Goal: Register for event/course: Sign up to attend an event or enroll in a course

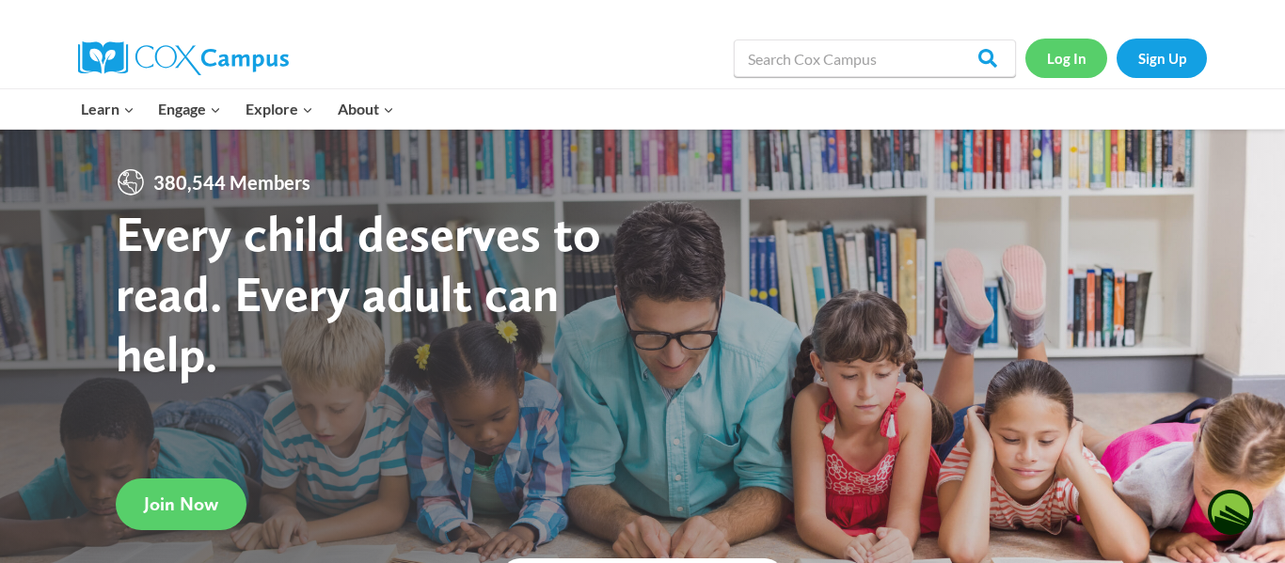
click at [1077, 58] on link "Log In" at bounding box center [1066, 58] width 82 height 39
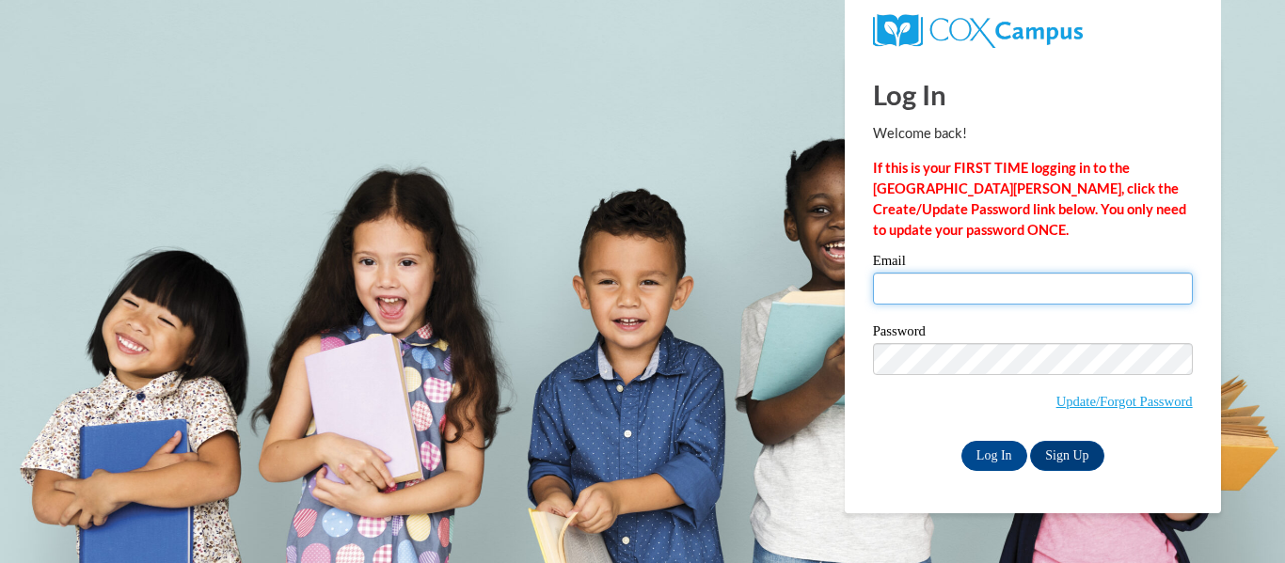
click at [964, 296] on input "Email" at bounding box center [1033, 289] width 320 height 32
type input "braylee.davis26@buckeyehillscc.net"
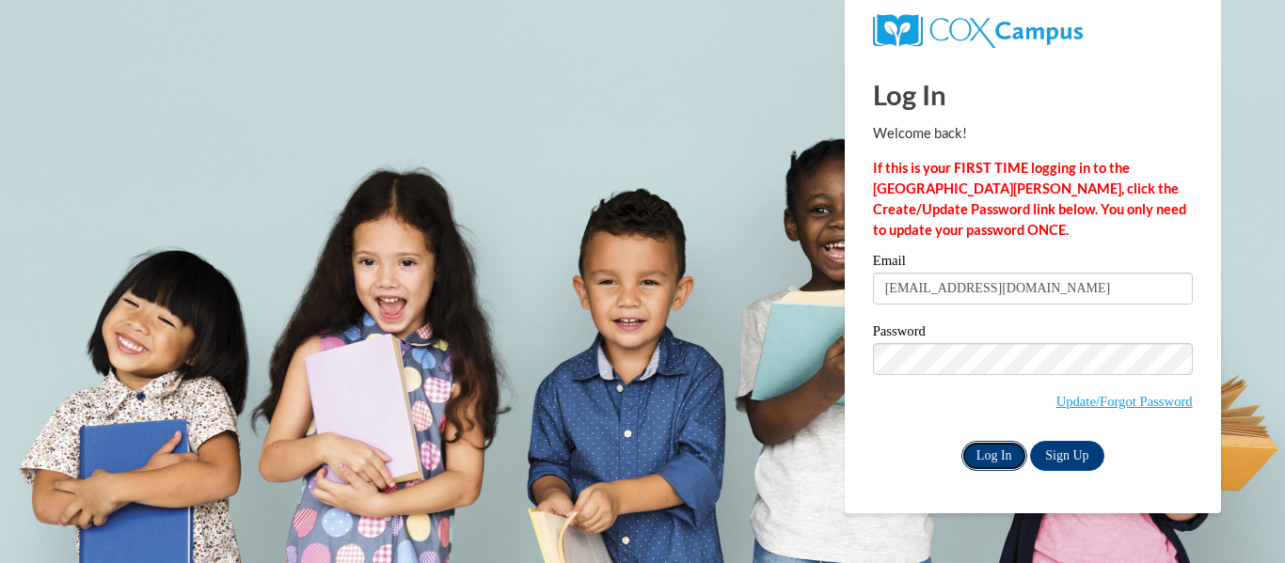
click at [994, 450] on input "Log In" at bounding box center [994, 456] width 66 height 30
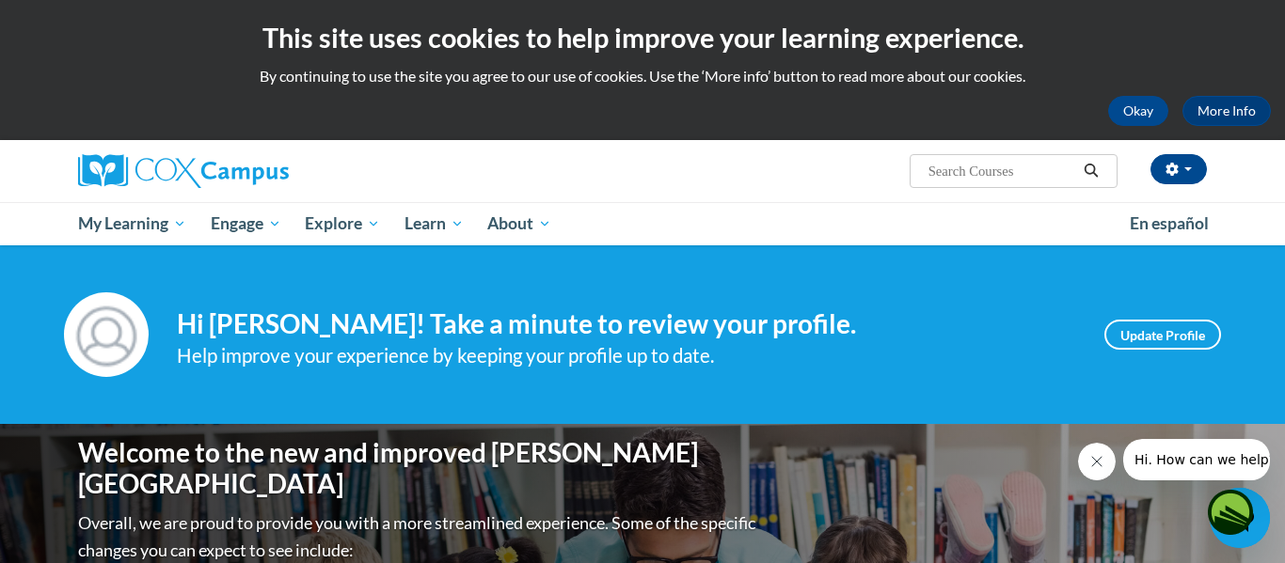
click at [933, 182] on input "Search..." at bounding box center [1002, 171] width 151 height 23
type input "foundations of reading"
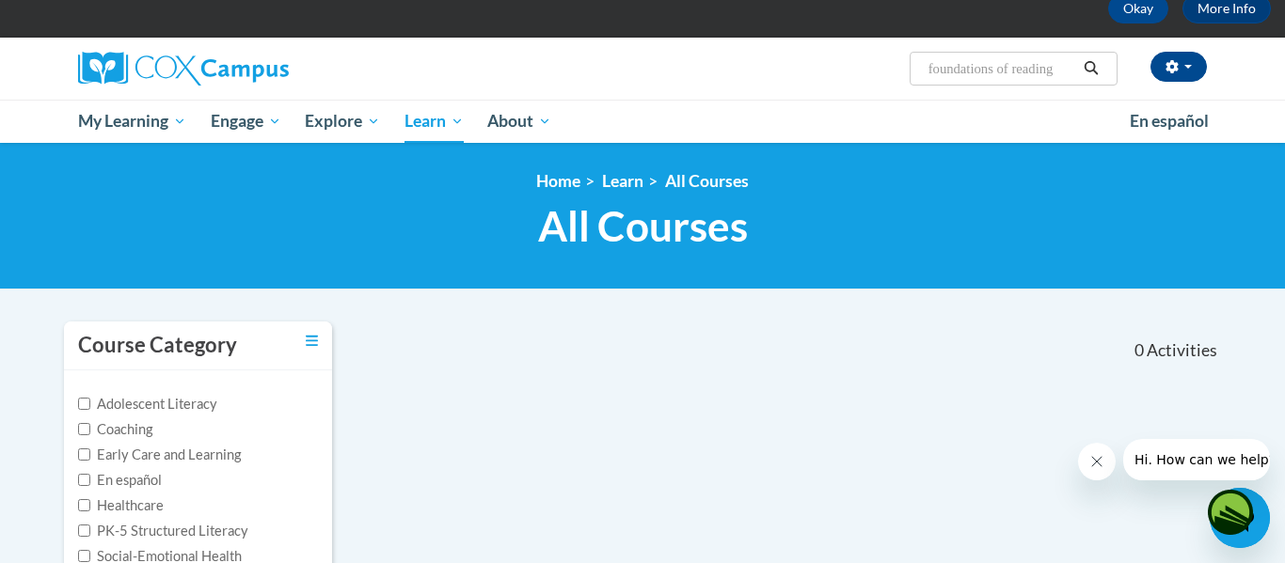
scroll to position [100, 0]
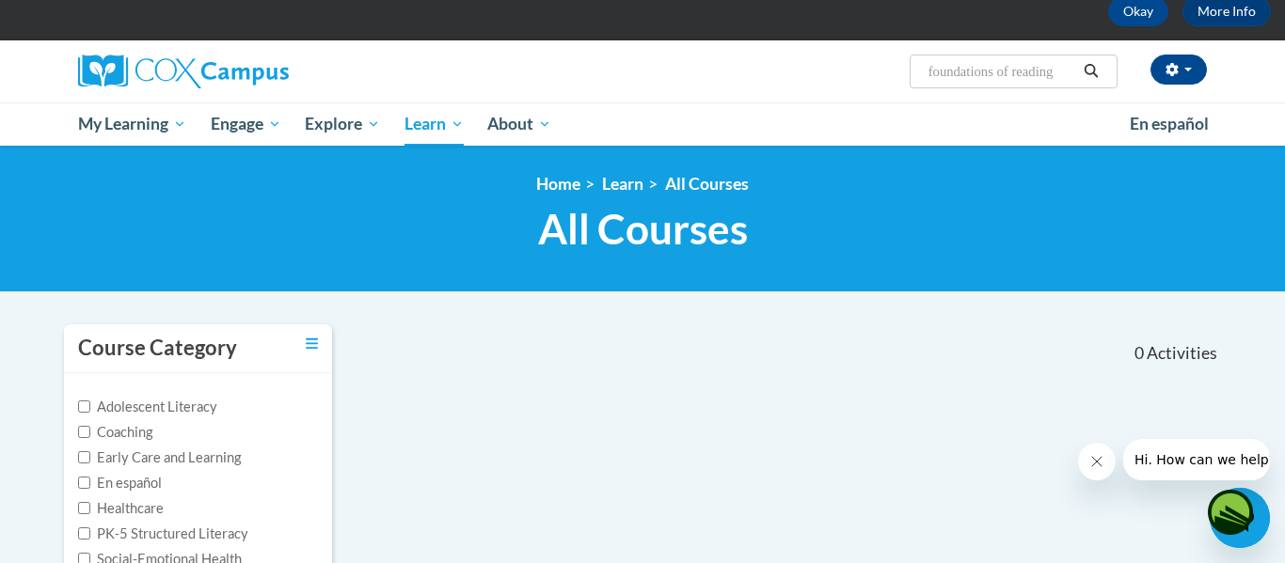
click at [981, 79] on input "foundations of reading" at bounding box center [1002, 71] width 151 height 23
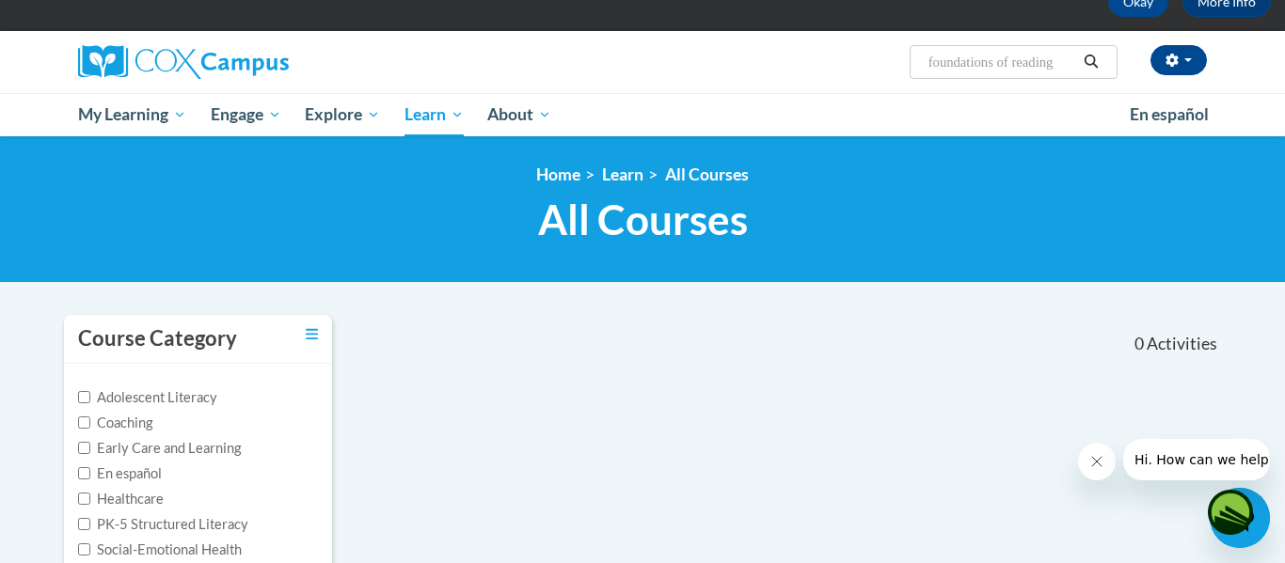
scroll to position [108, 0]
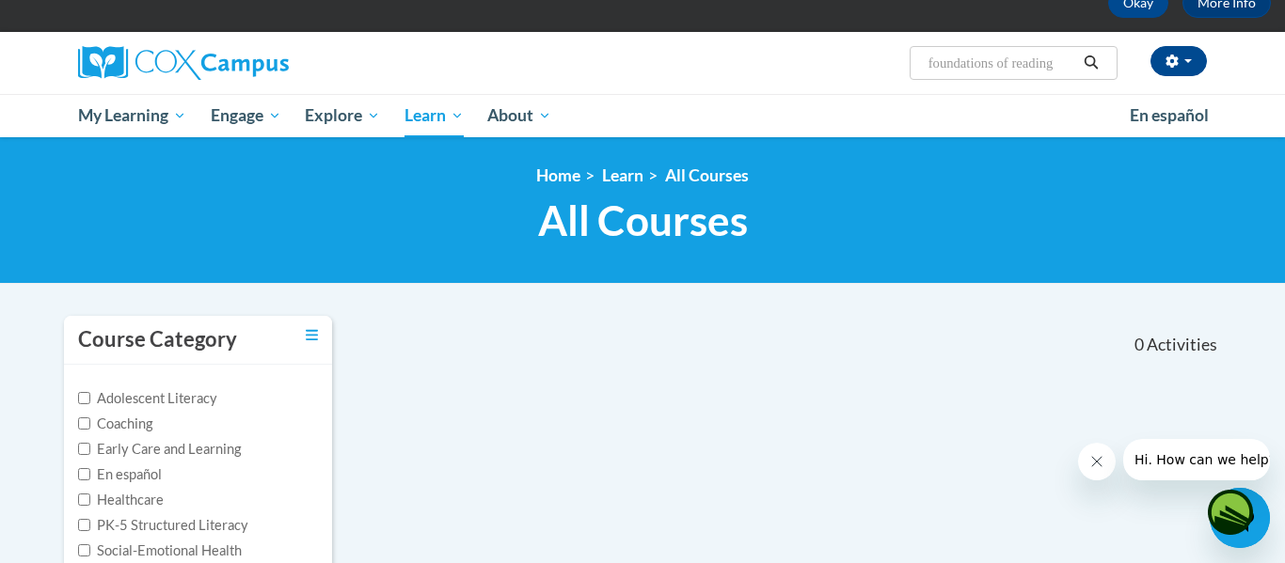
click at [1067, 66] on input "foundations of reading" at bounding box center [1002, 63] width 151 height 23
type input "f"
type input "the power of language"
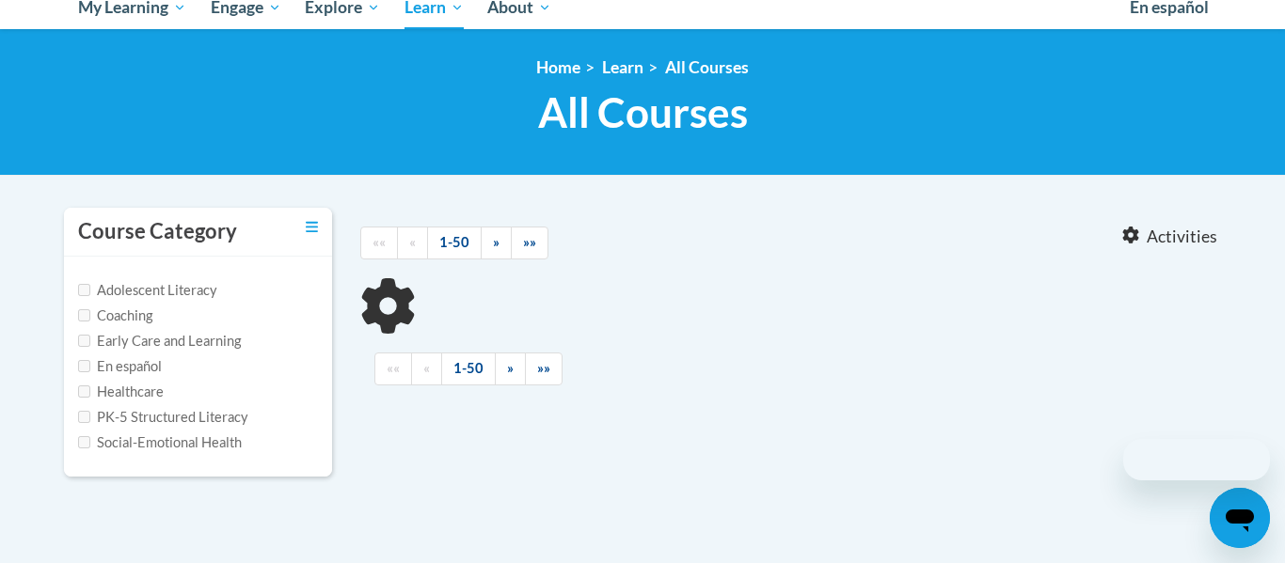
type input "the power of language"
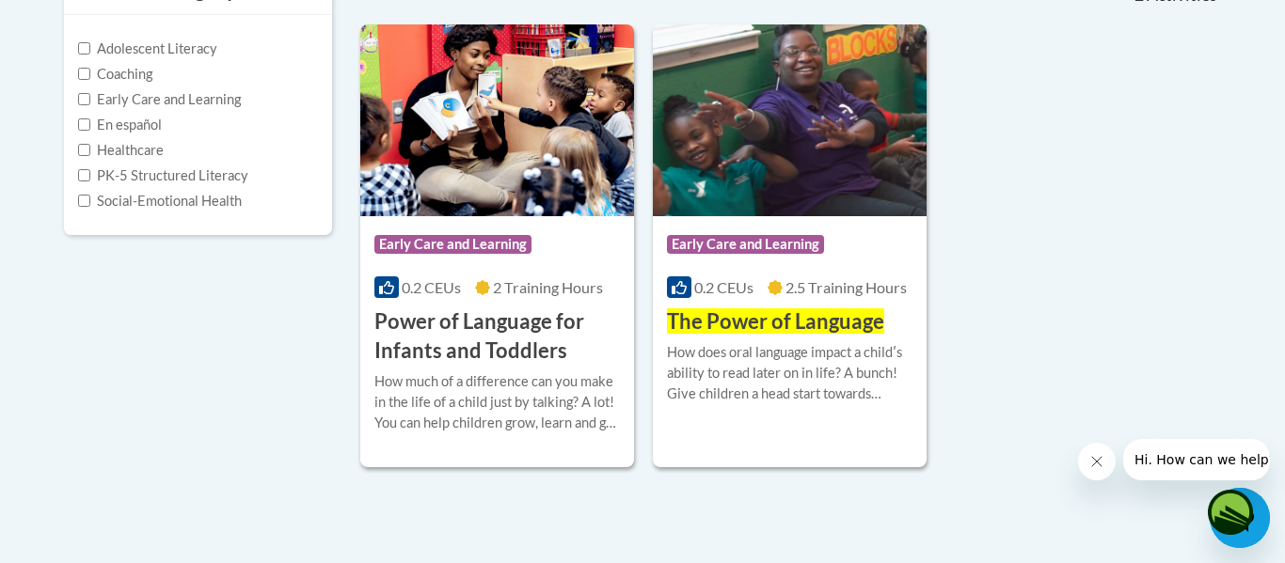
scroll to position [457, 0]
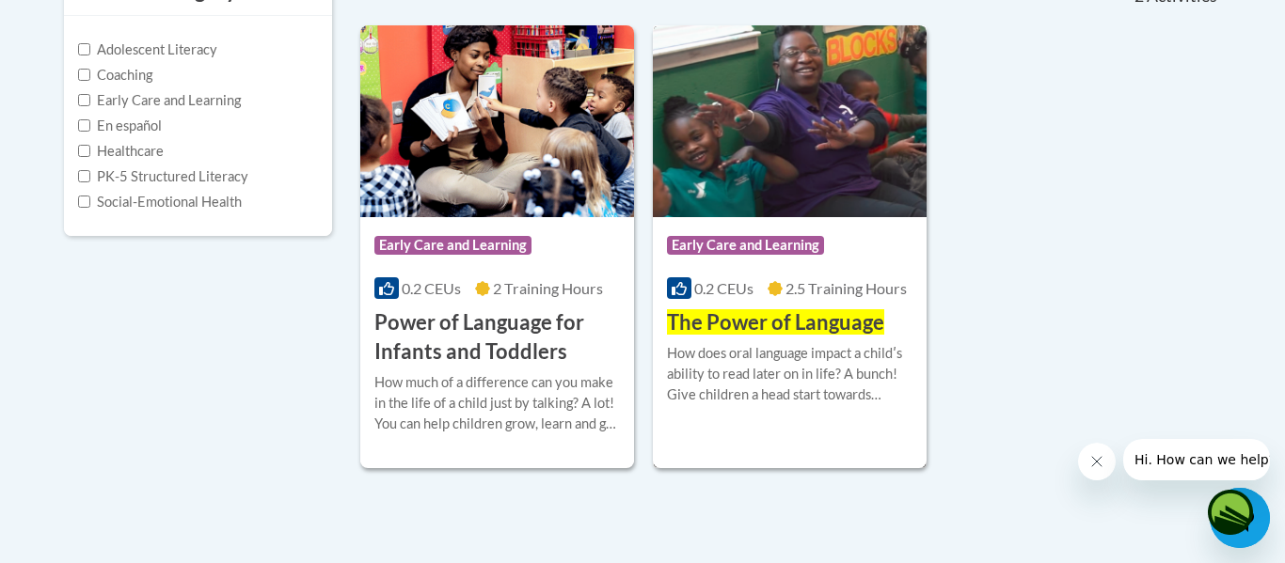
click at [832, 316] on span "The Power of Language" at bounding box center [775, 321] width 217 height 25
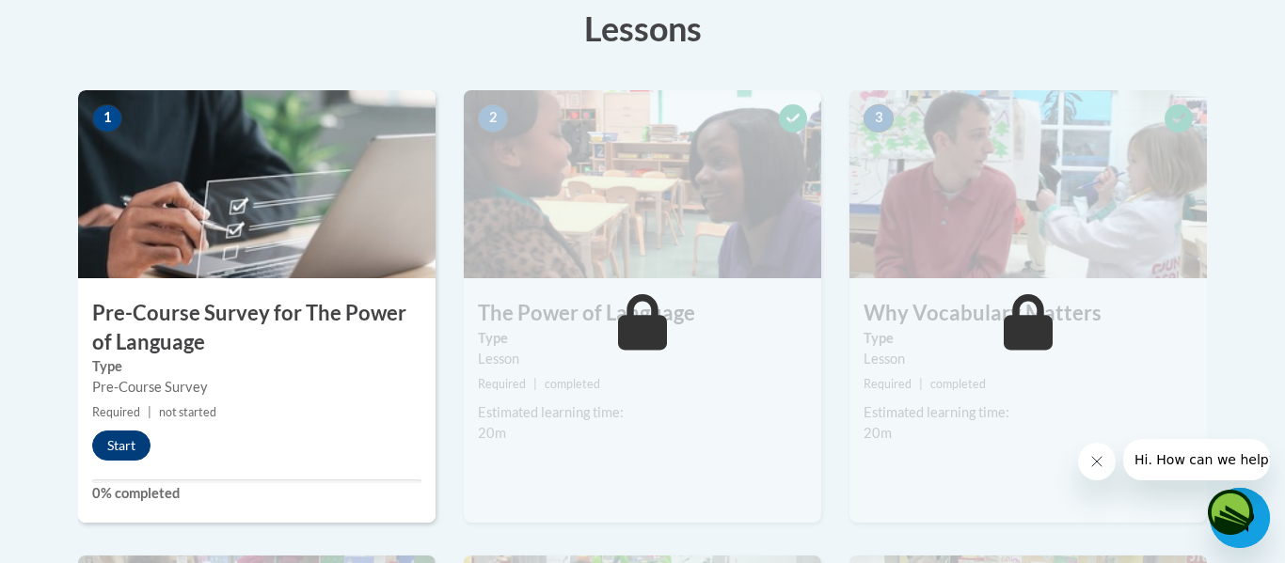
scroll to position [579, 0]
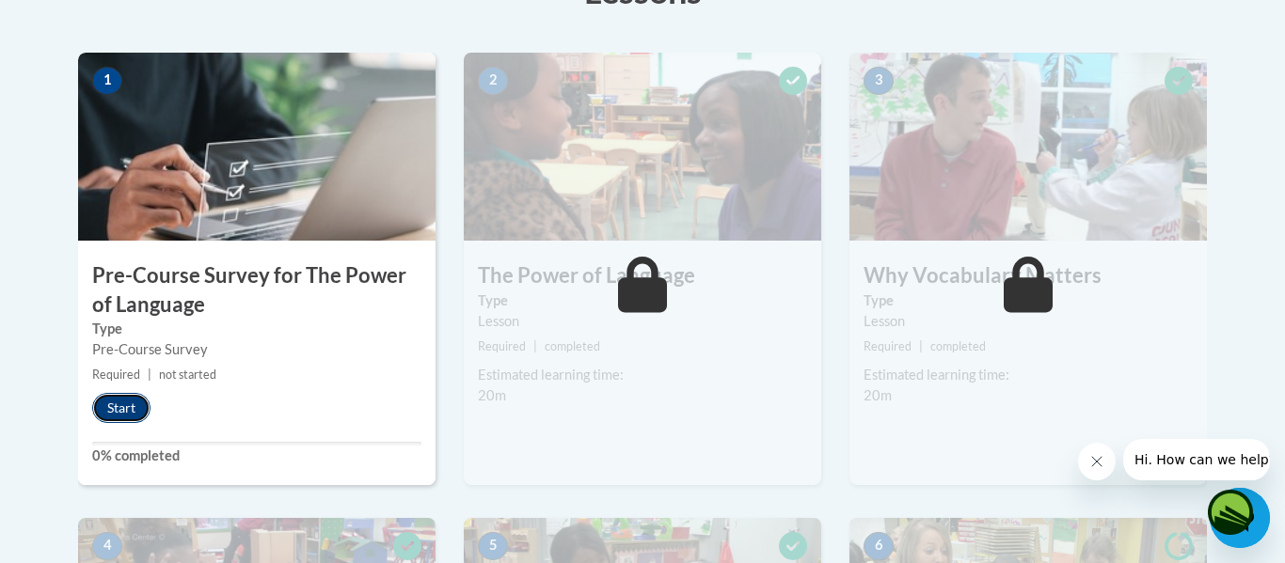
click at [112, 399] on button "Start" at bounding box center [121, 408] width 58 height 30
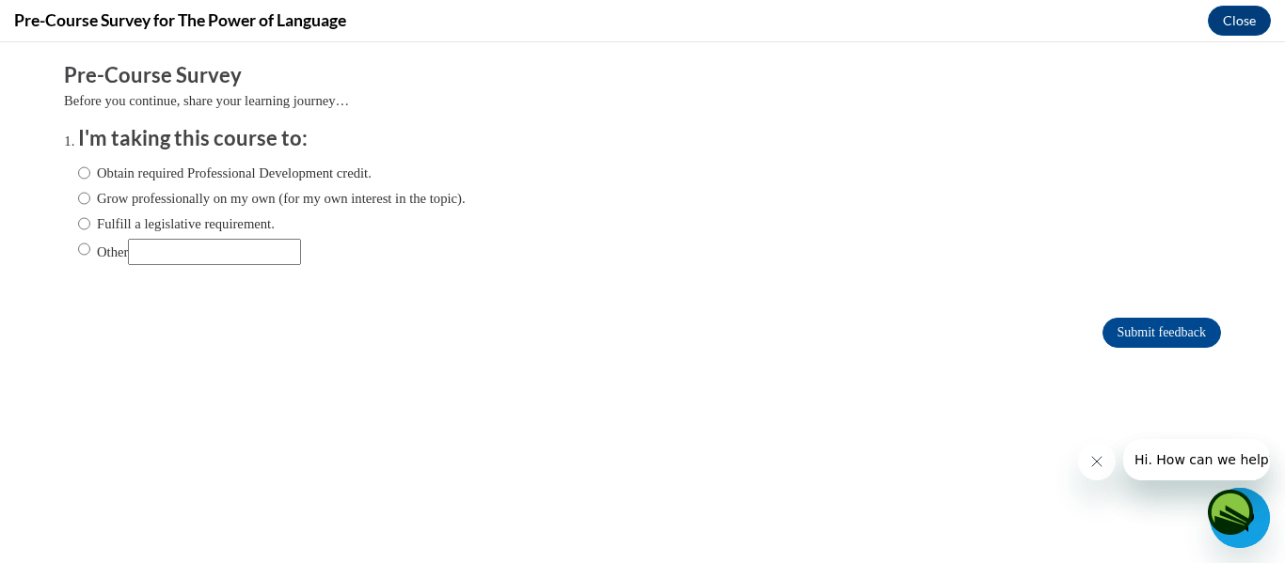
scroll to position [0, 0]
click at [89, 174] on input "Obtain required Professional Development credit." at bounding box center [84, 173] width 12 height 21
radio input "true"
click at [1129, 337] on input "Submit feedback" at bounding box center [1161, 333] width 119 height 30
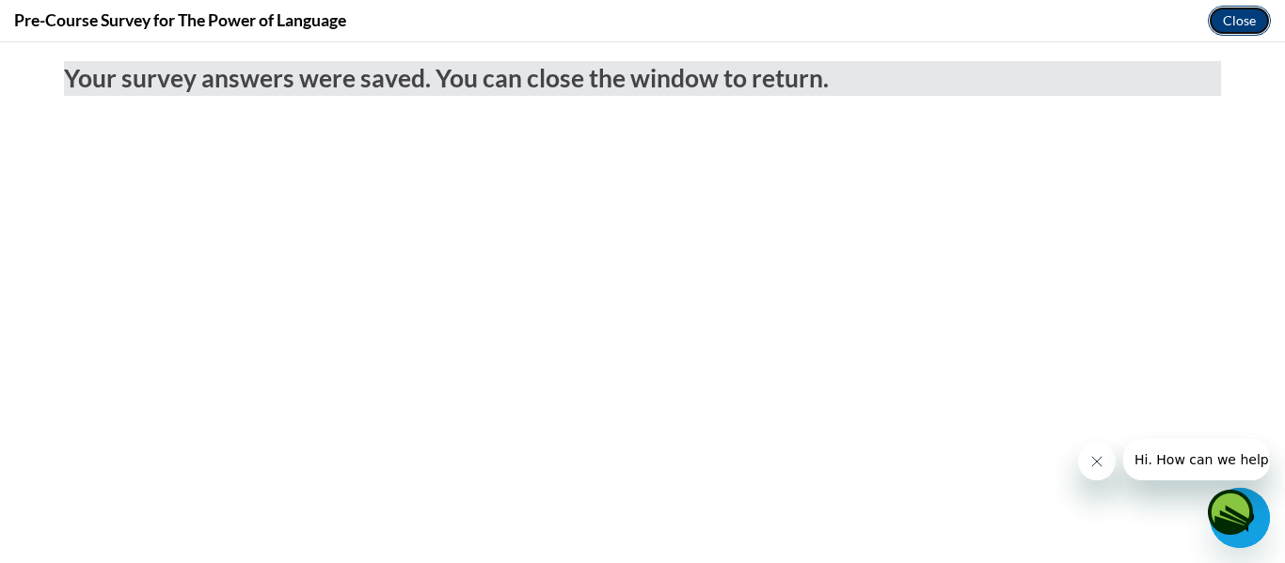
click at [1223, 23] on button "Close" at bounding box center [1239, 21] width 63 height 30
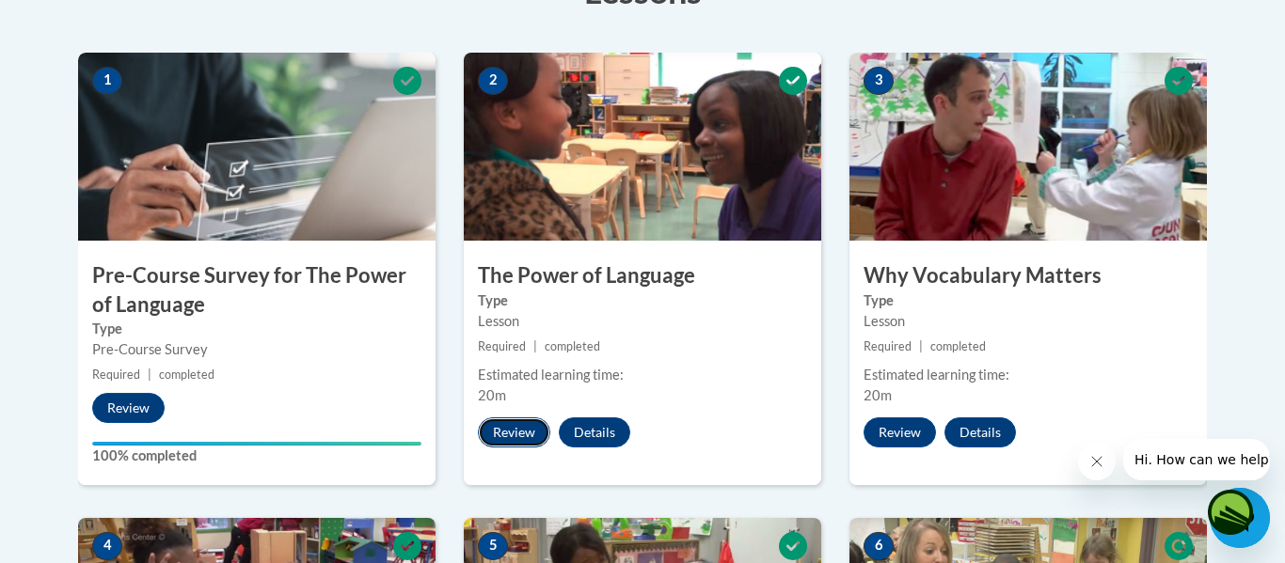
click at [499, 435] on button "Review" at bounding box center [514, 433] width 72 height 30
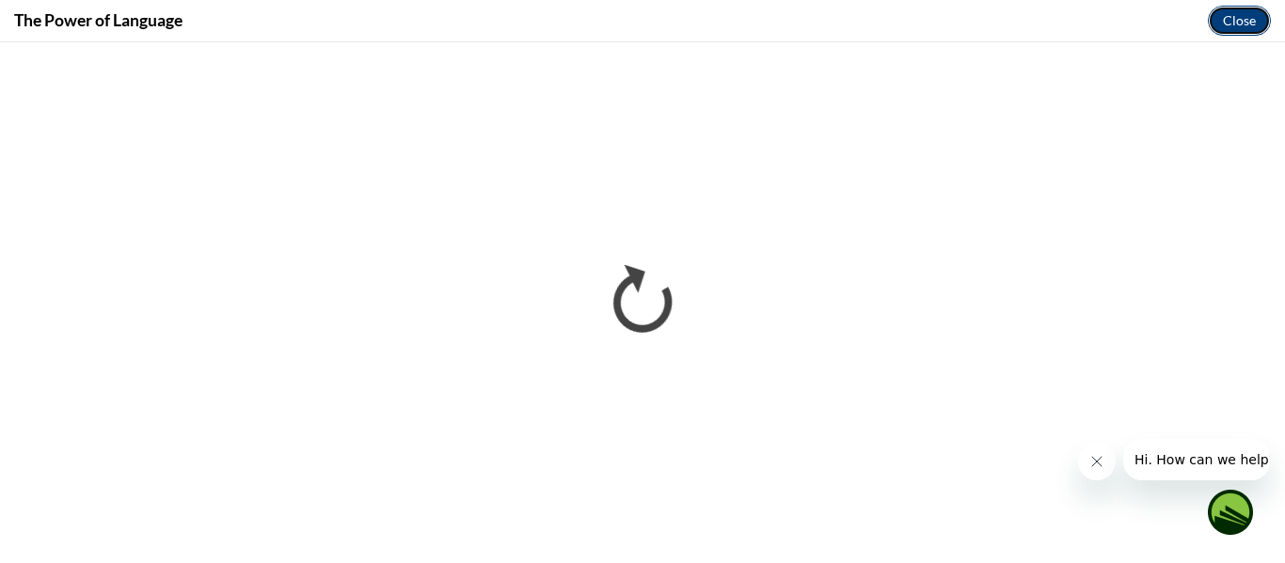
click at [1229, 19] on button "Close" at bounding box center [1239, 21] width 63 height 30
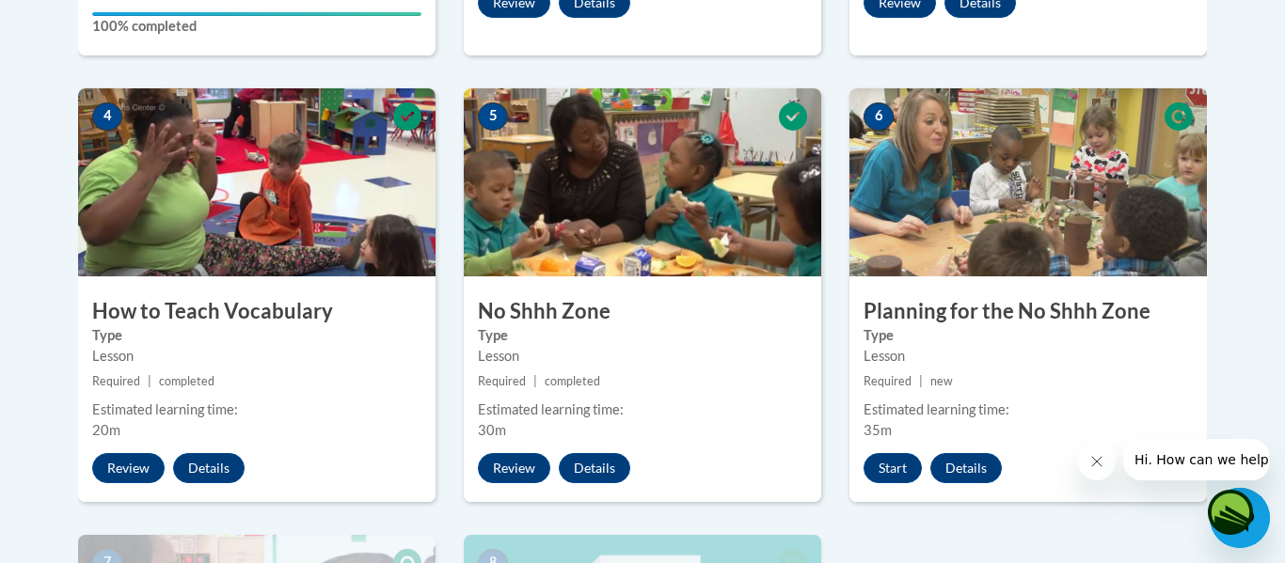
scroll to position [1016, 0]
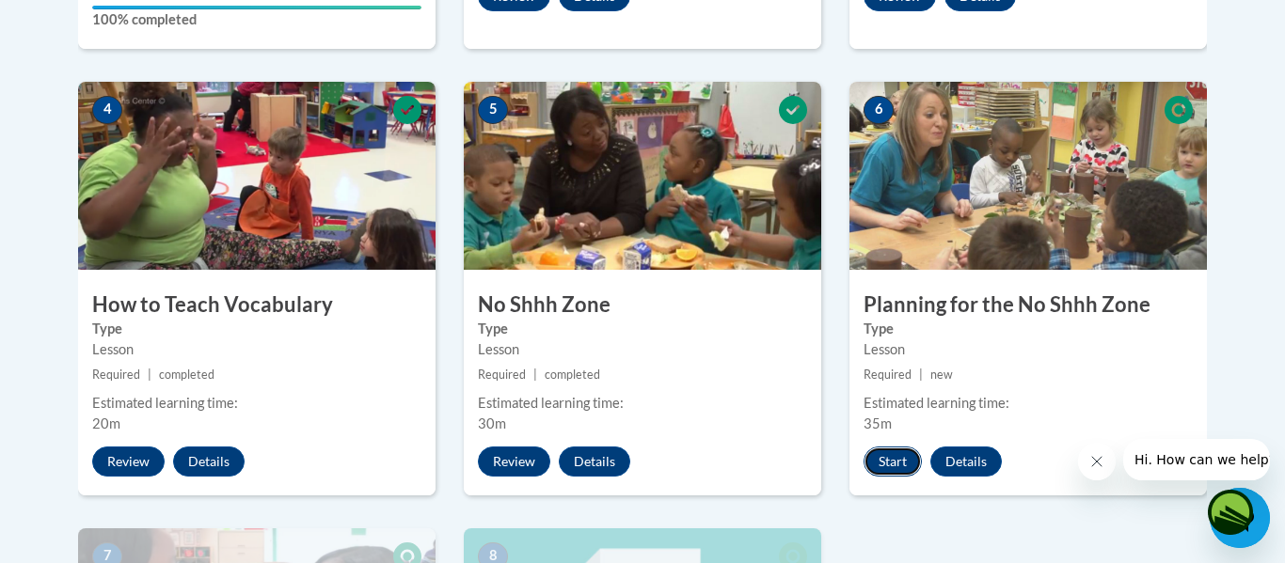
click at [903, 465] on button "Start" at bounding box center [893, 462] width 58 height 30
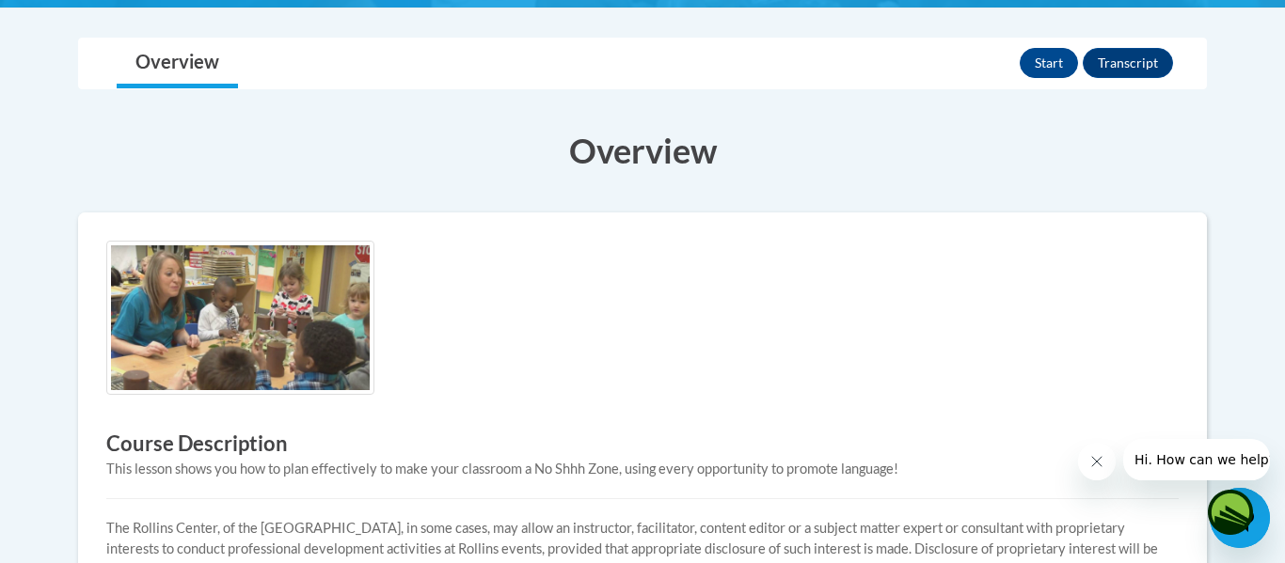
scroll to position [393, 0]
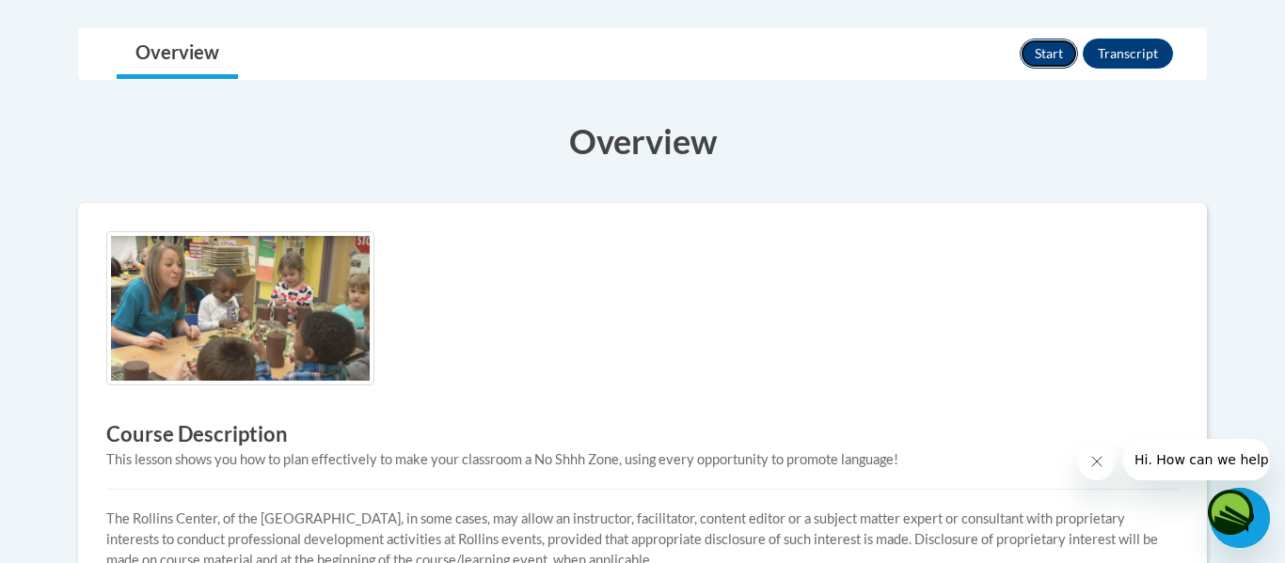
click at [1037, 52] on button "Start" at bounding box center [1049, 54] width 58 height 30
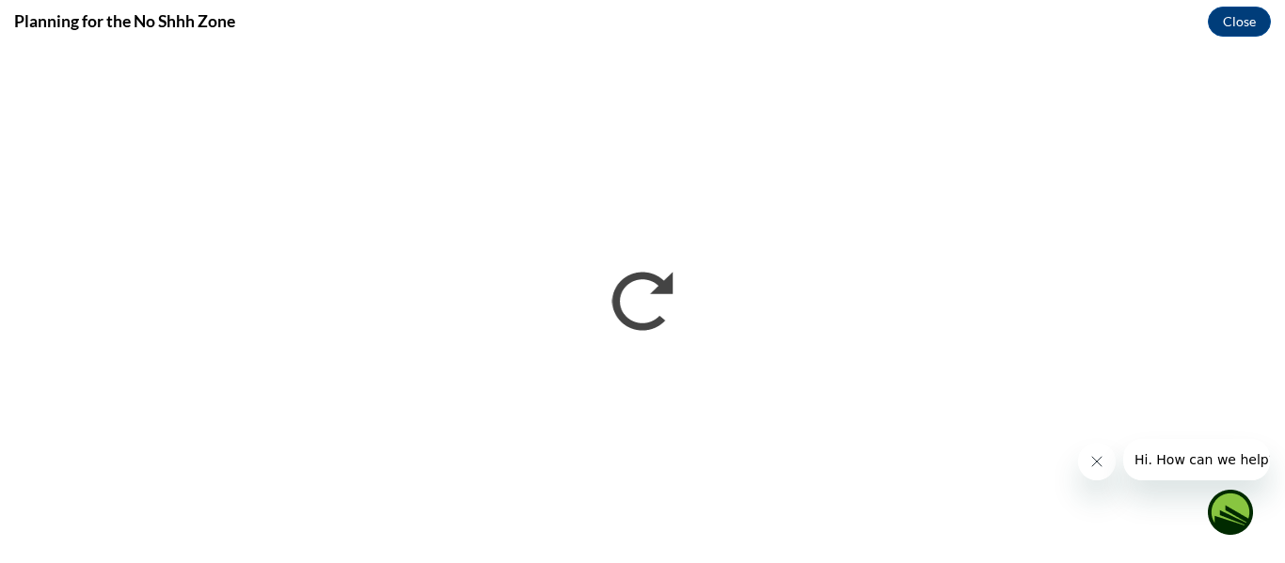
scroll to position [0, 0]
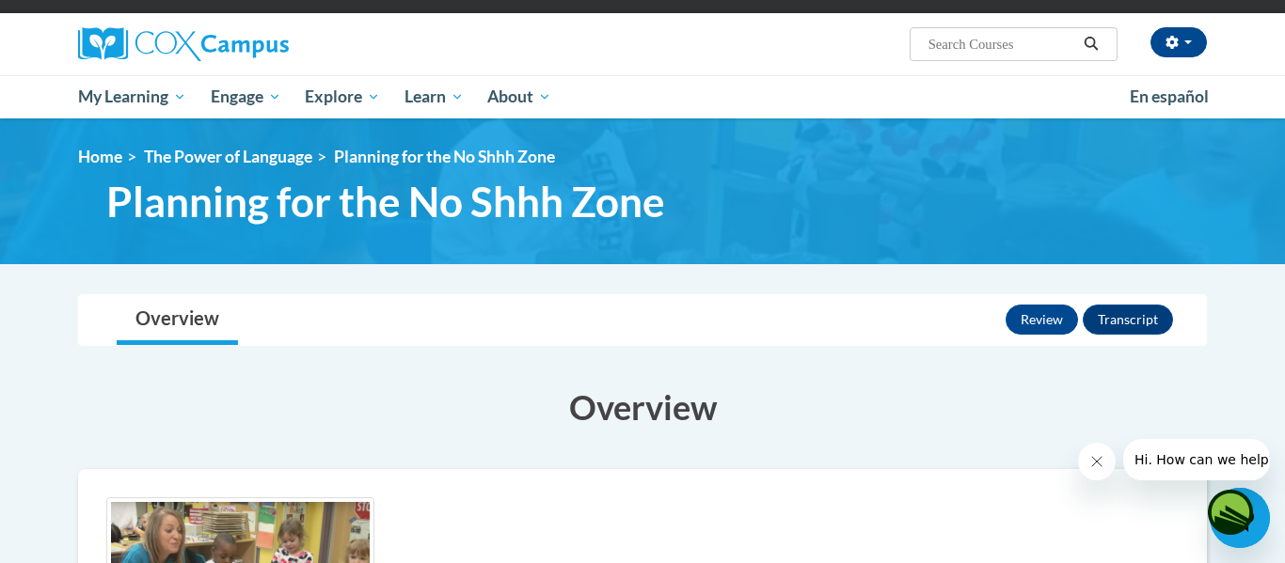
scroll to position [69, 0]
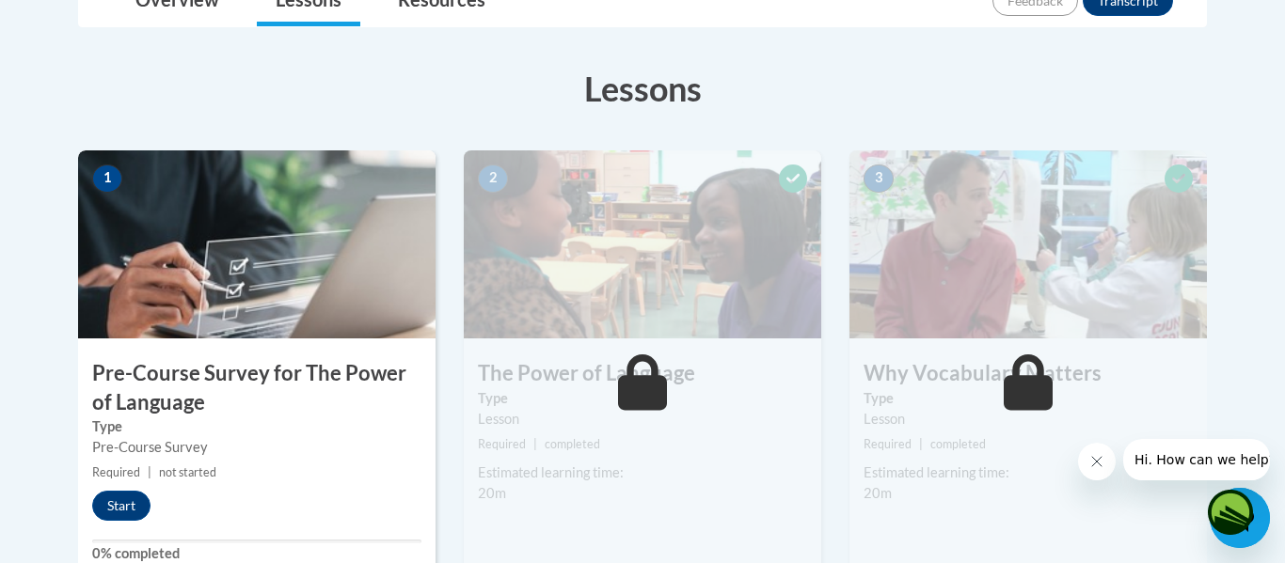
scroll to position [483, 0]
click at [143, 508] on button "Start" at bounding box center [121, 505] width 58 height 30
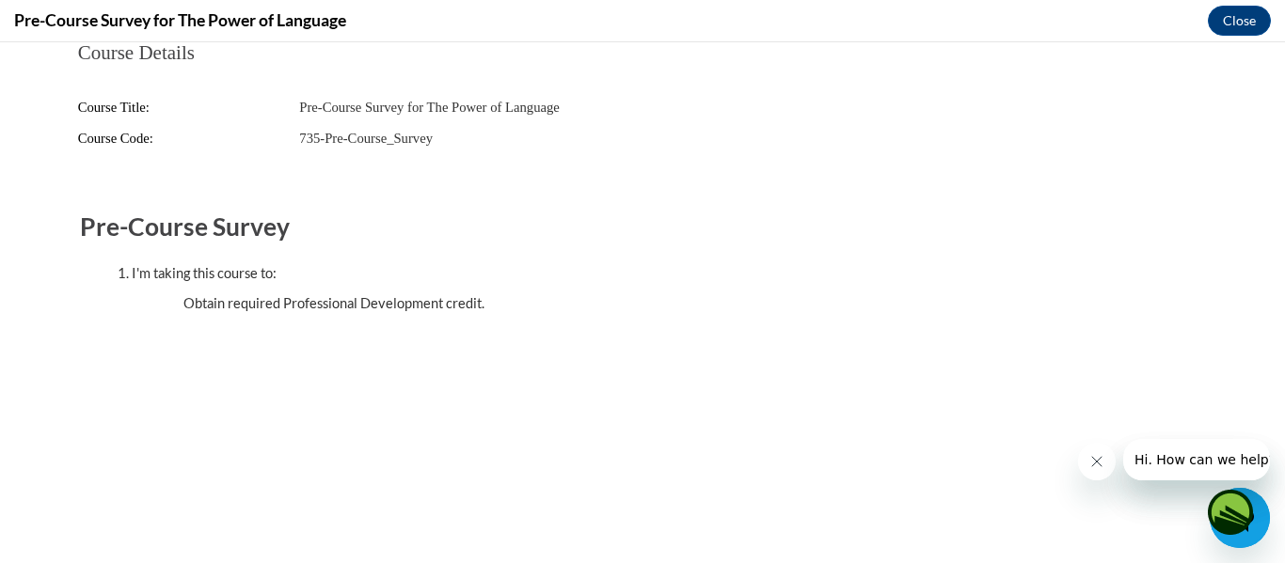
scroll to position [0, 0]
click at [1259, 23] on button "Close" at bounding box center [1239, 21] width 63 height 30
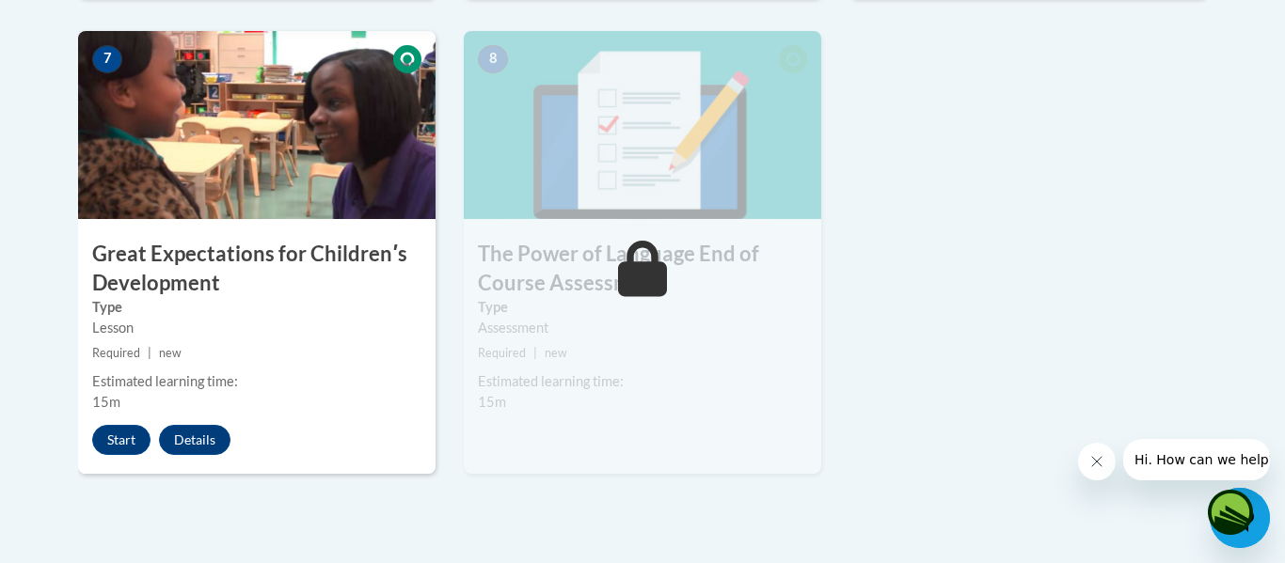
scroll to position [1518, 0]
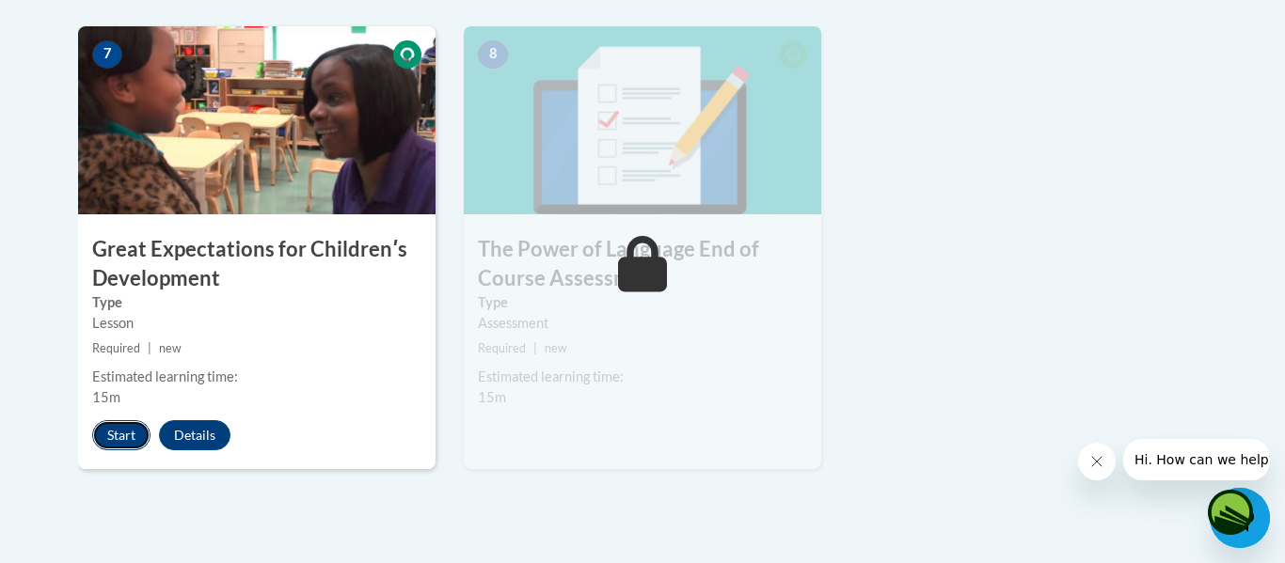
click at [120, 434] on button "Start" at bounding box center [121, 435] width 58 height 30
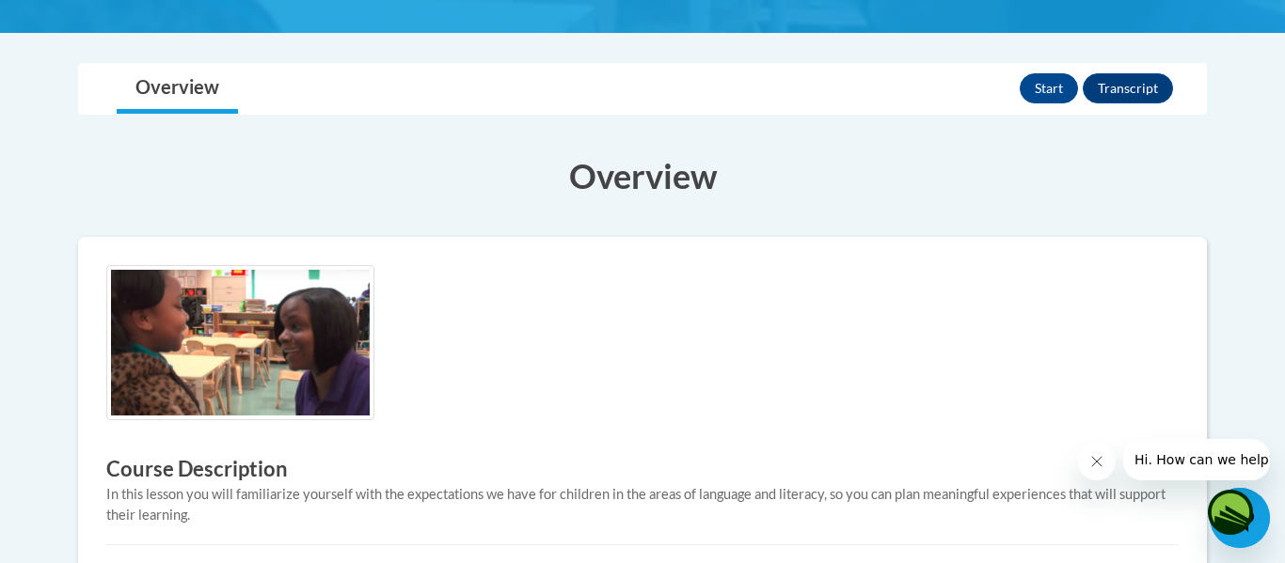
scroll to position [415, 0]
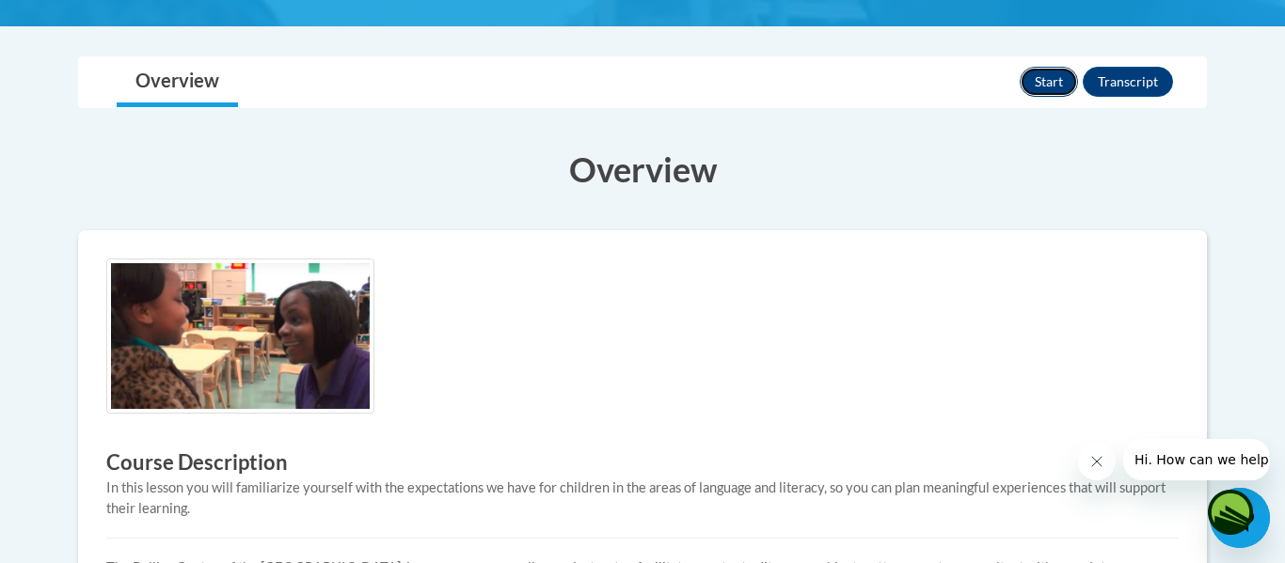
click at [1052, 85] on button "Start" at bounding box center [1049, 82] width 58 height 30
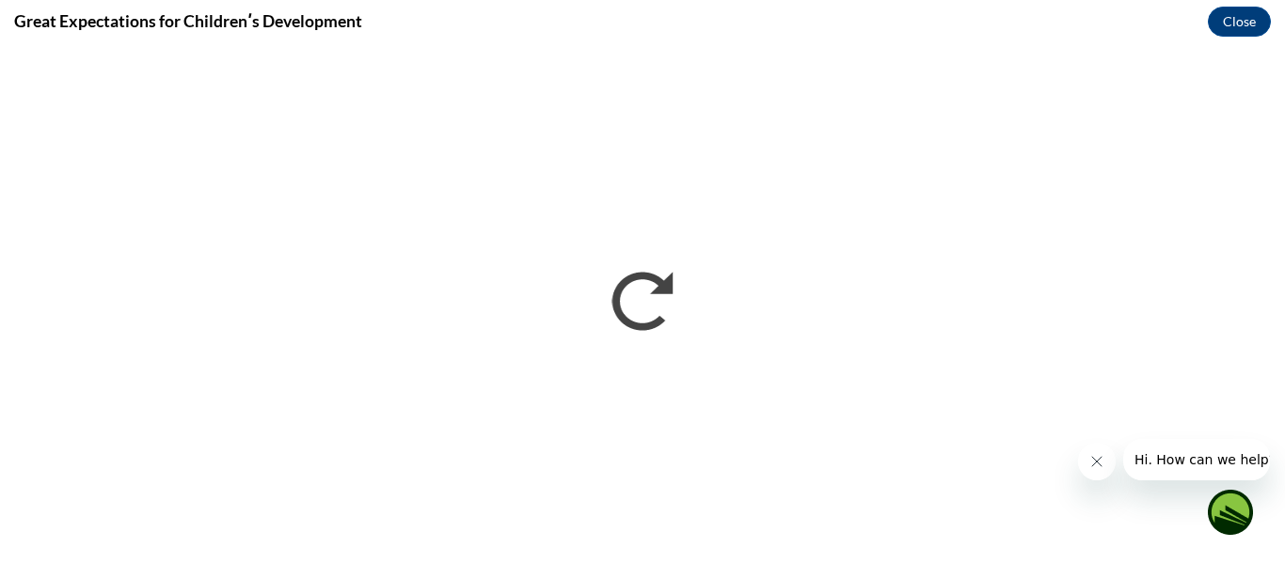
scroll to position [0, 0]
click at [1227, 14] on button "Close" at bounding box center [1239, 22] width 63 height 30
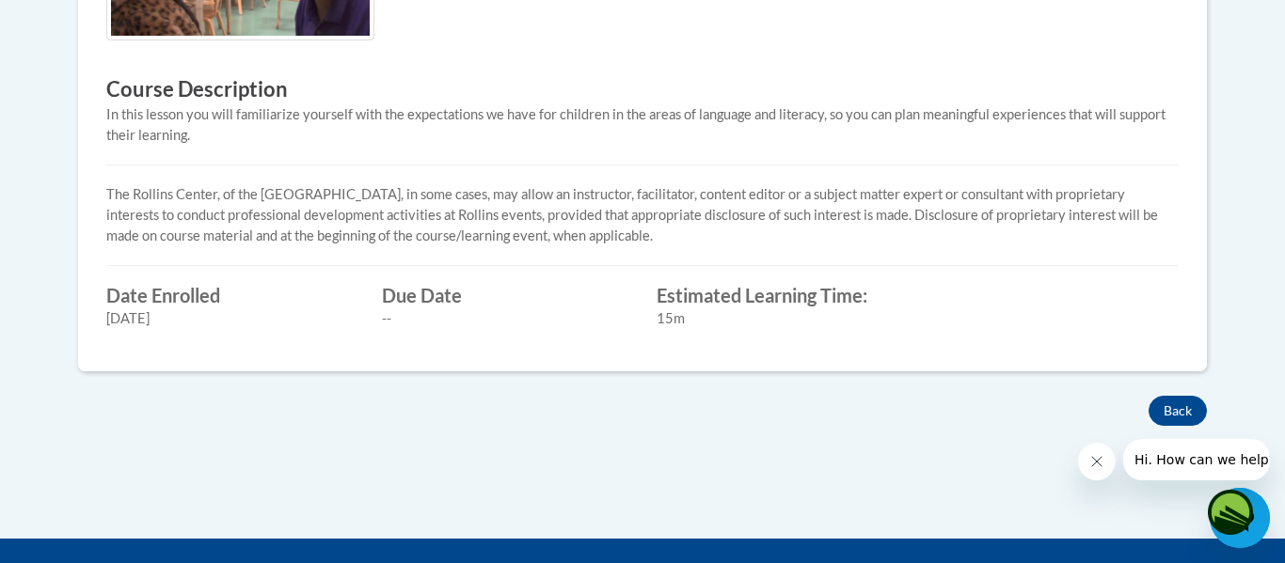
scroll to position [795, 0]
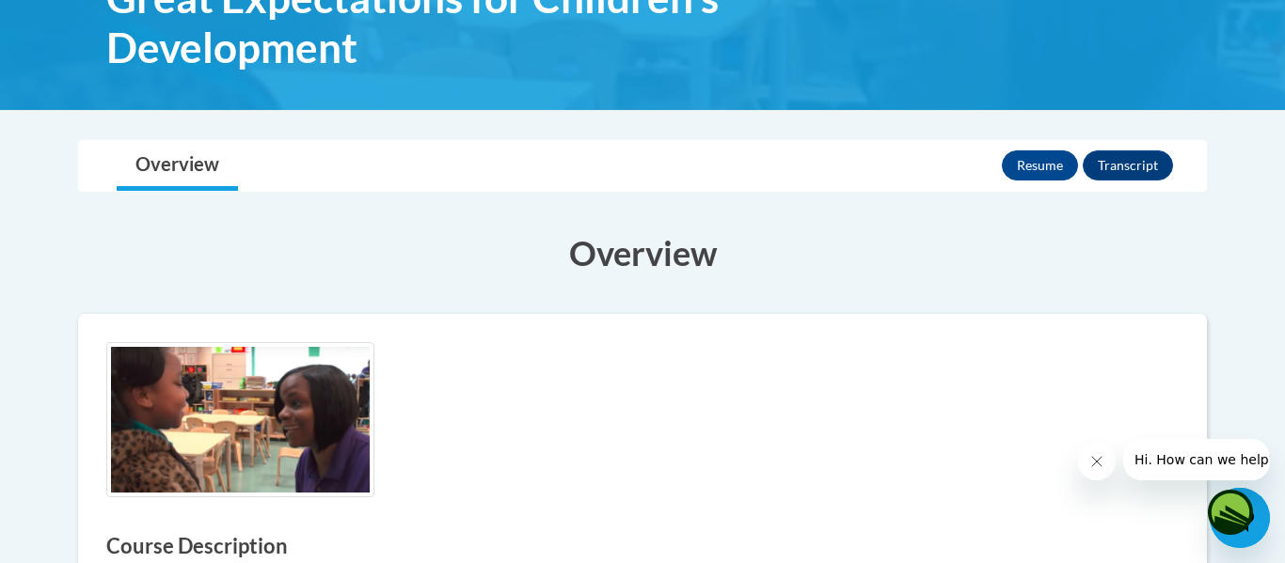
scroll to position [338, 0]
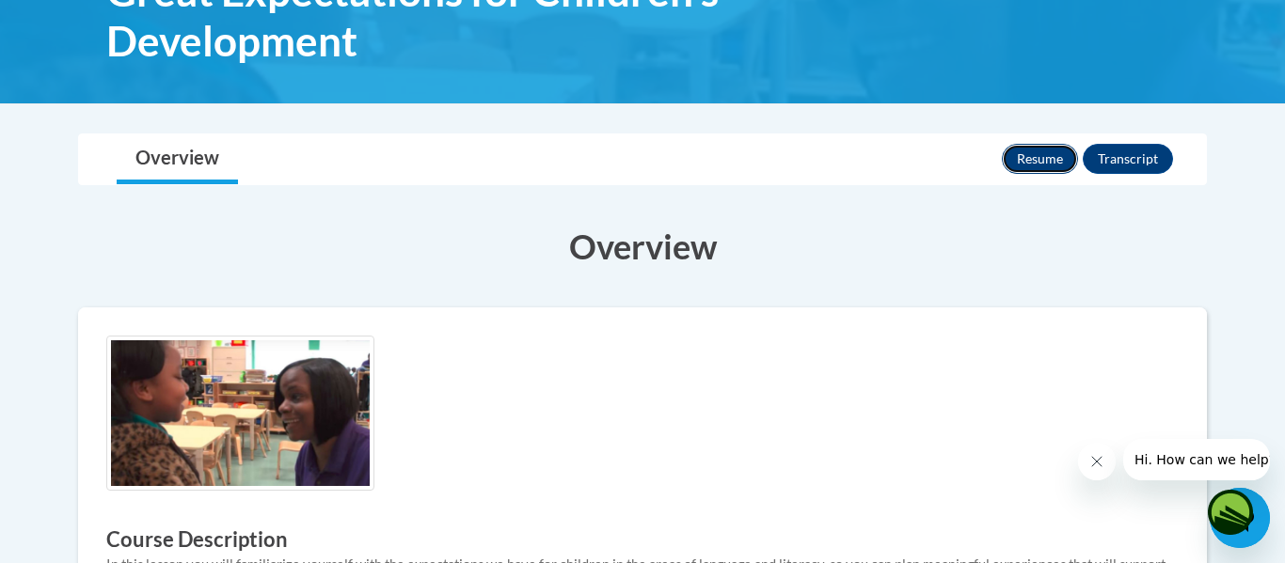
click at [1017, 159] on button "Resume" at bounding box center [1040, 159] width 76 height 30
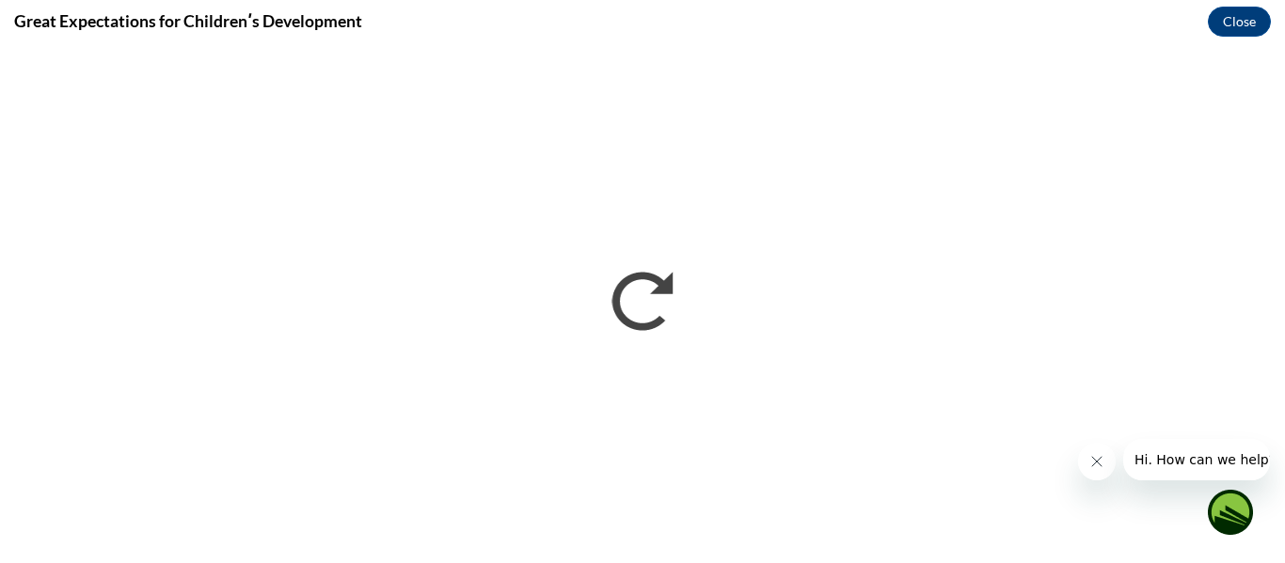
scroll to position [0, 0]
click at [1244, 23] on button "Close" at bounding box center [1239, 22] width 63 height 30
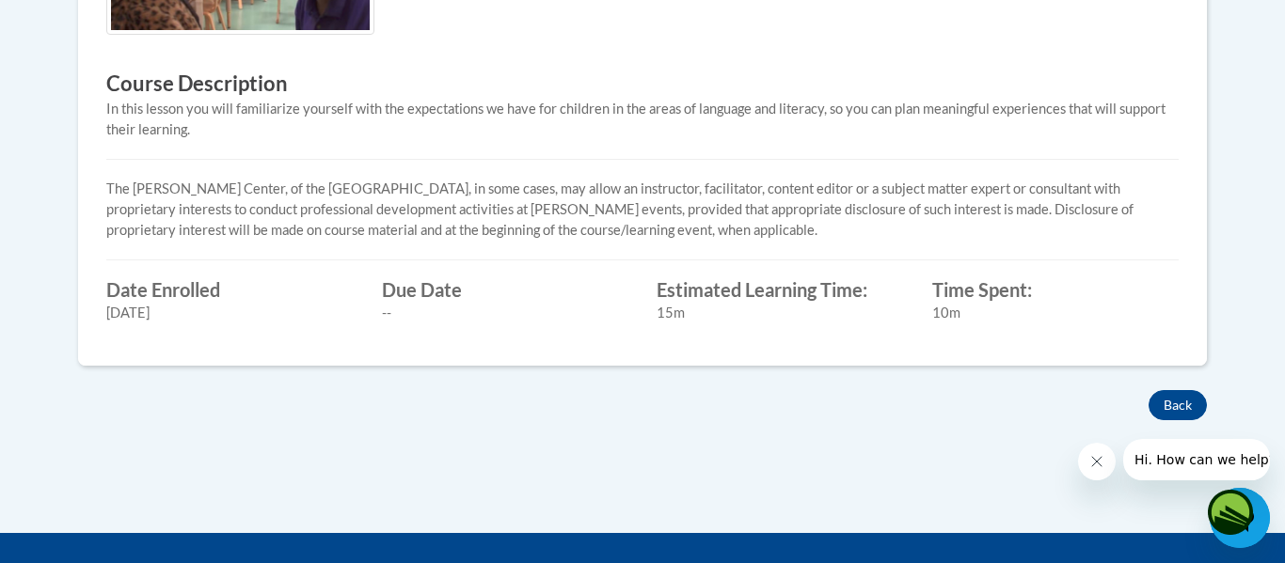
scroll to position [815, 0]
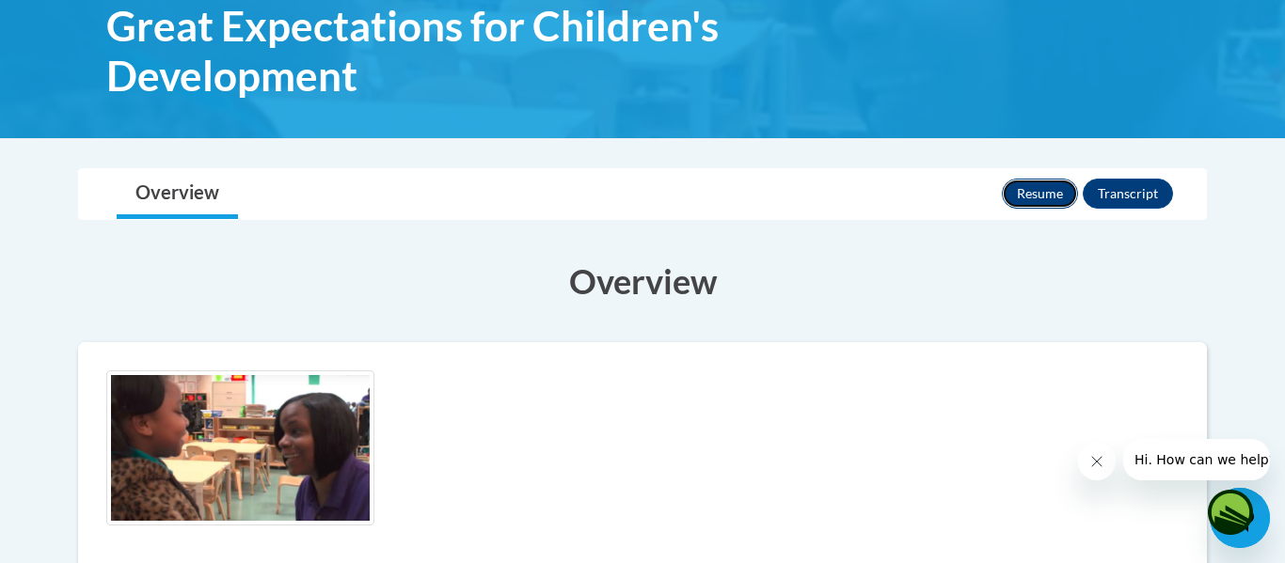
click at [1043, 190] on button "Resume" at bounding box center [1040, 194] width 76 height 30
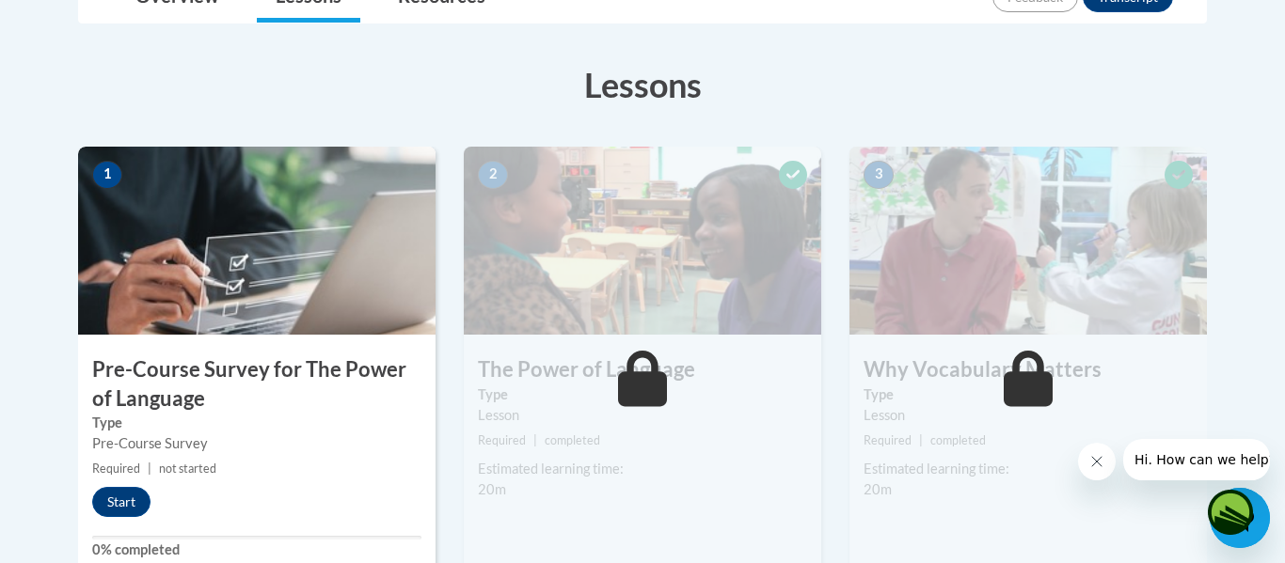
scroll to position [487, 0]
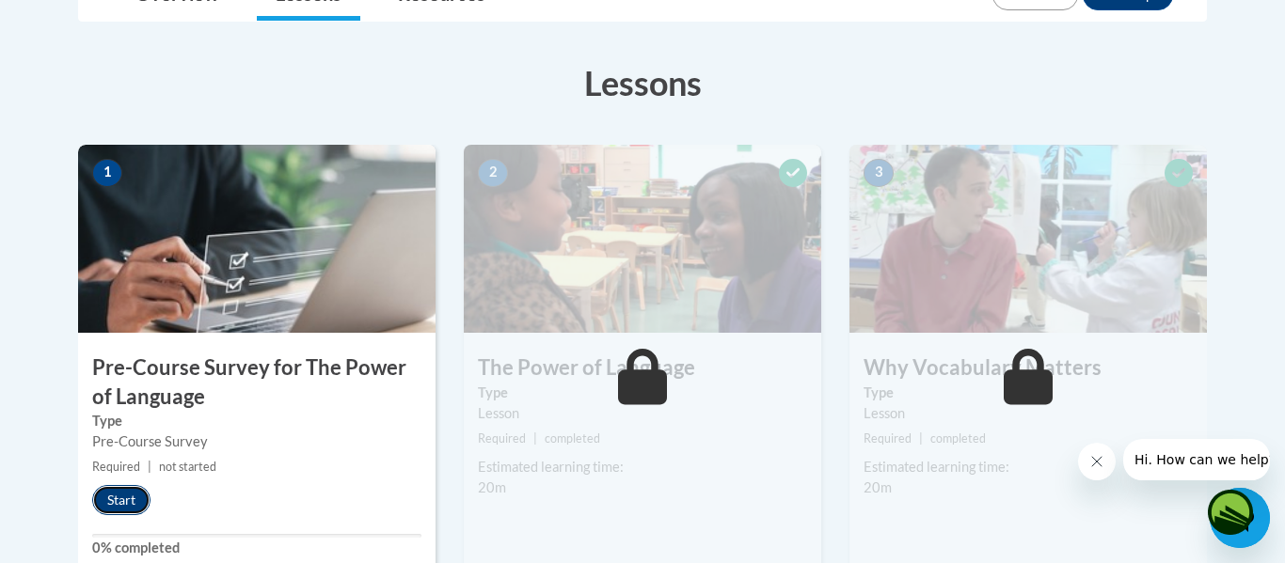
click at [120, 500] on button "Start" at bounding box center [121, 500] width 58 height 30
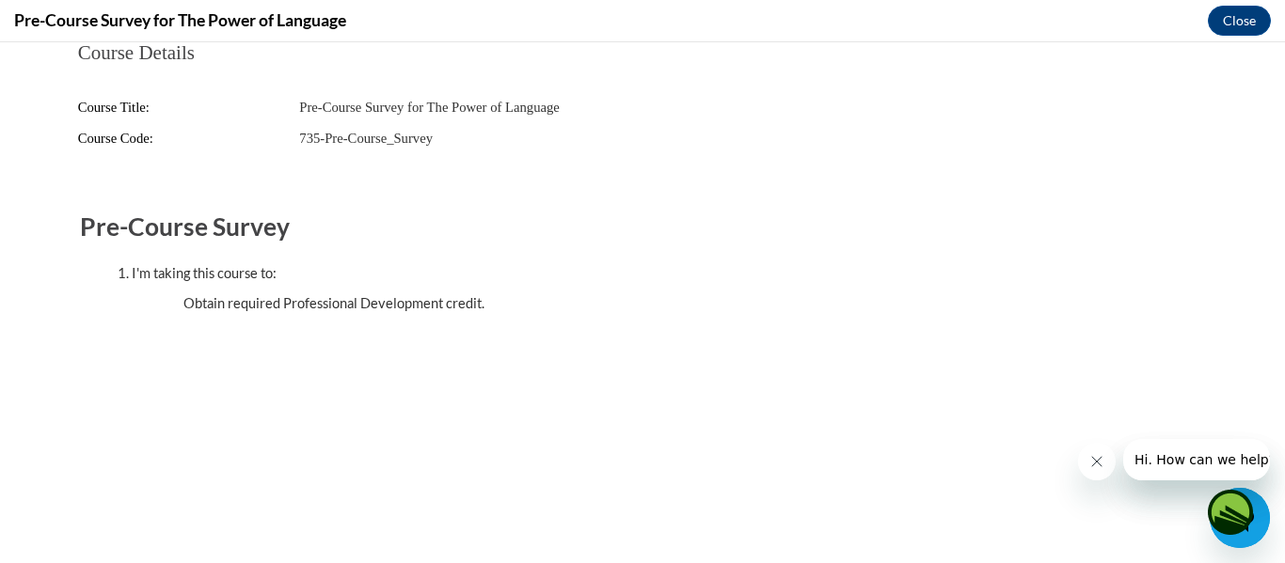
scroll to position [0, 0]
click at [1220, 10] on button "Close" at bounding box center [1239, 21] width 63 height 30
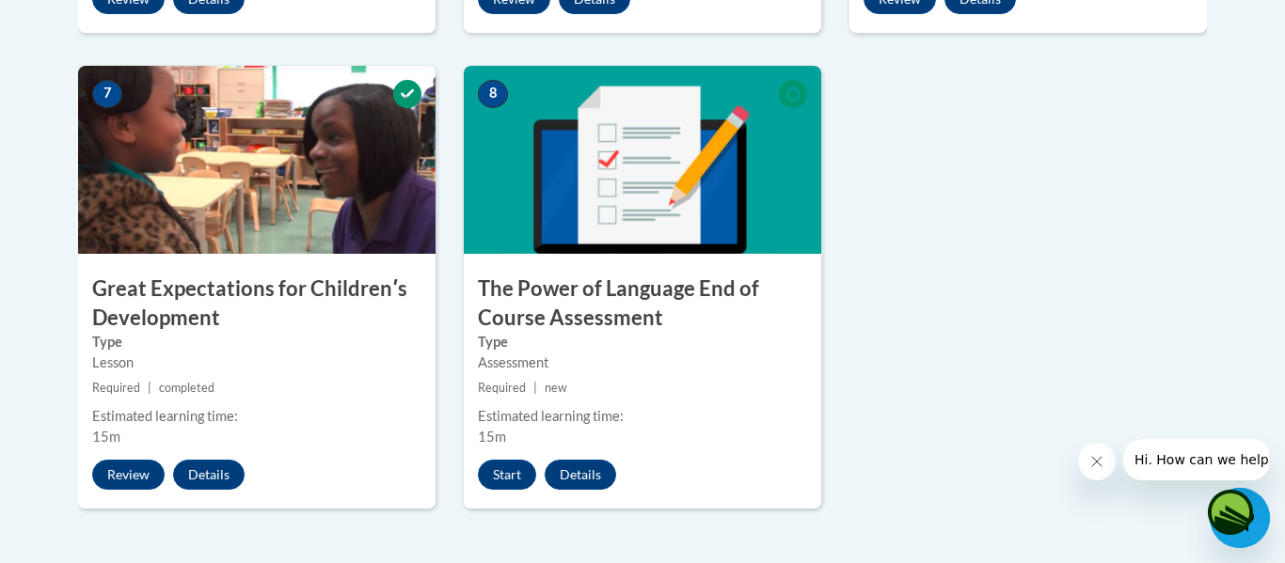
scroll to position [1482, 0]
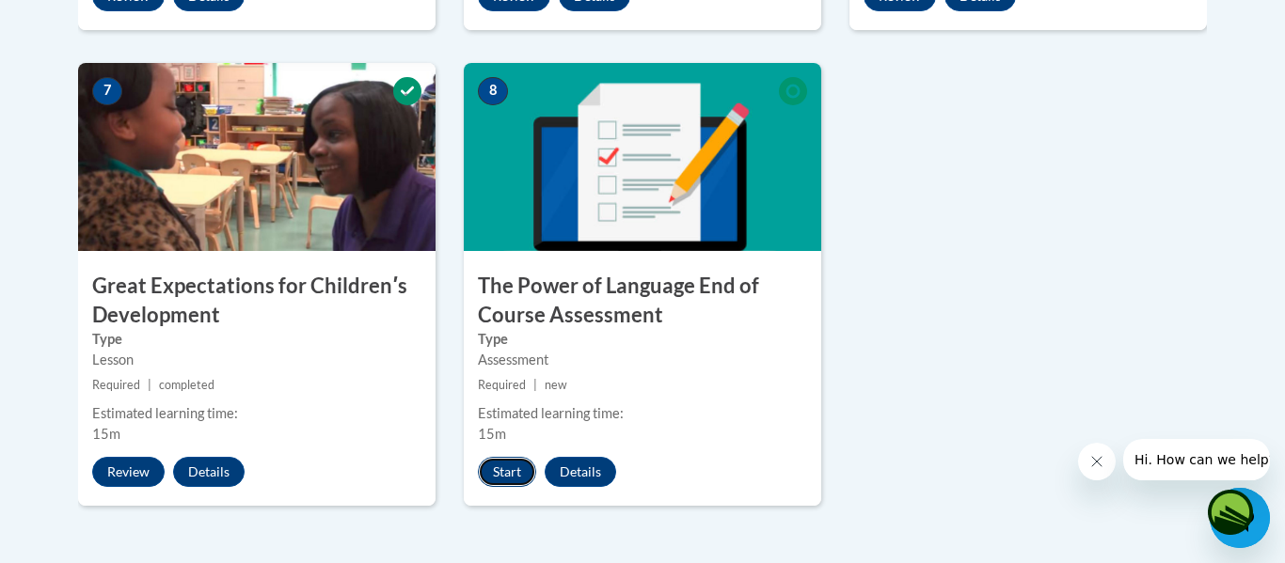
click at [487, 468] on button "Start" at bounding box center [507, 472] width 58 height 30
click at [484, 468] on button "Start" at bounding box center [507, 472] width 58 height 30
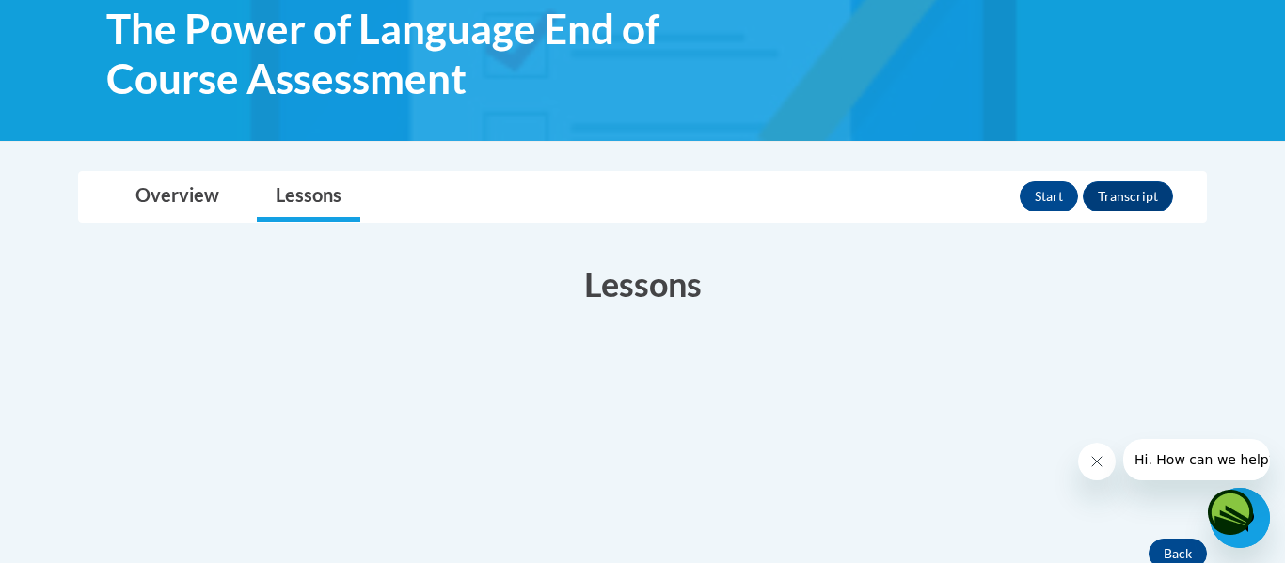
scroll to position [413, 0]
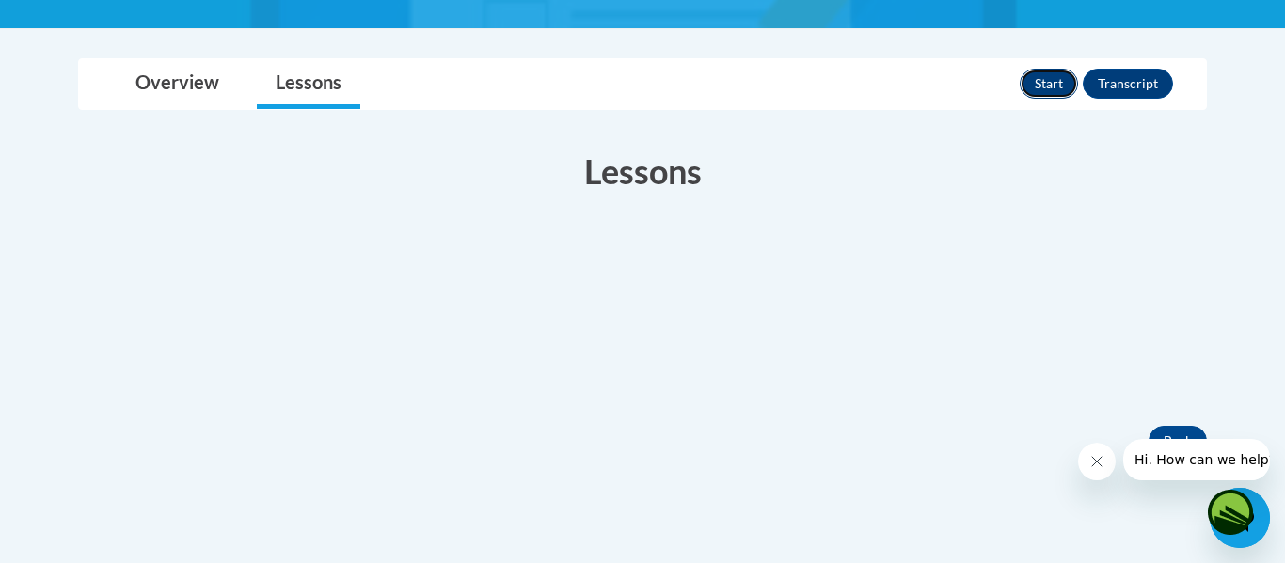
click at [1056, 77] on button "Start" at bounding box center [1049, 84] width 58 height 30
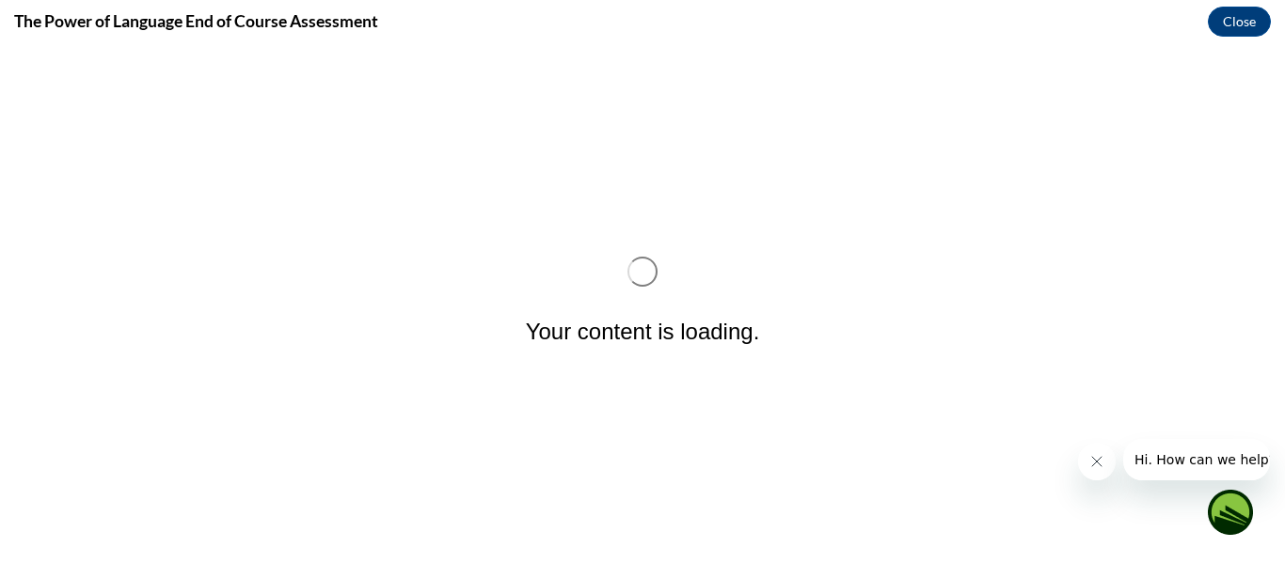
scroll to position [0, 0]
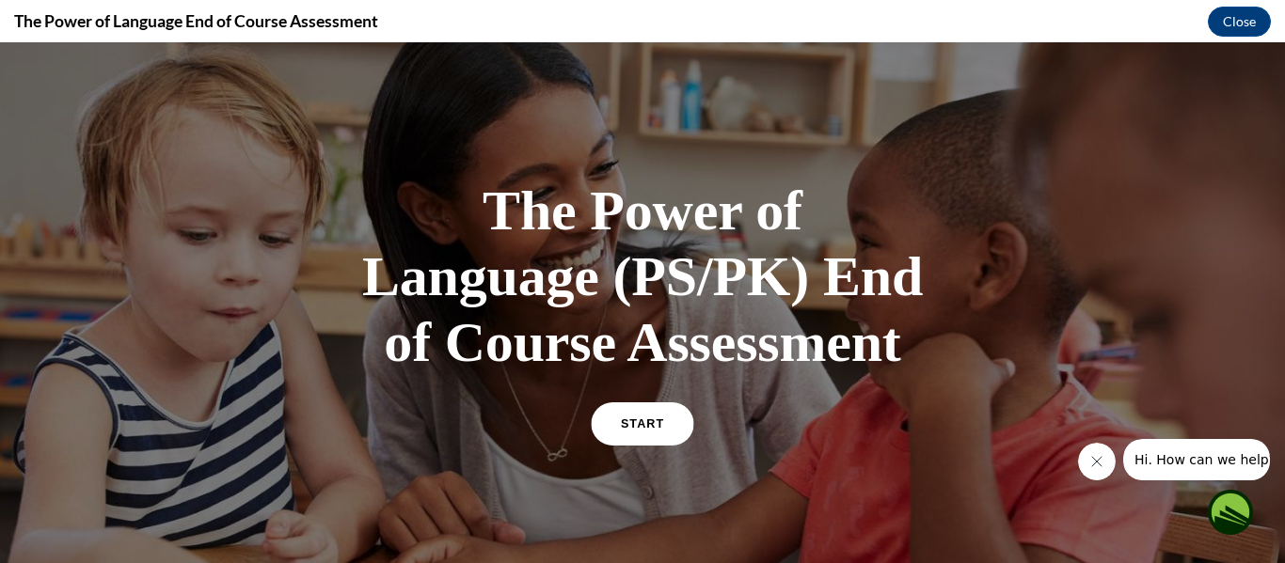
click at [628, 410] on link "START" at bounding box center [642, 424] width 103 height 43
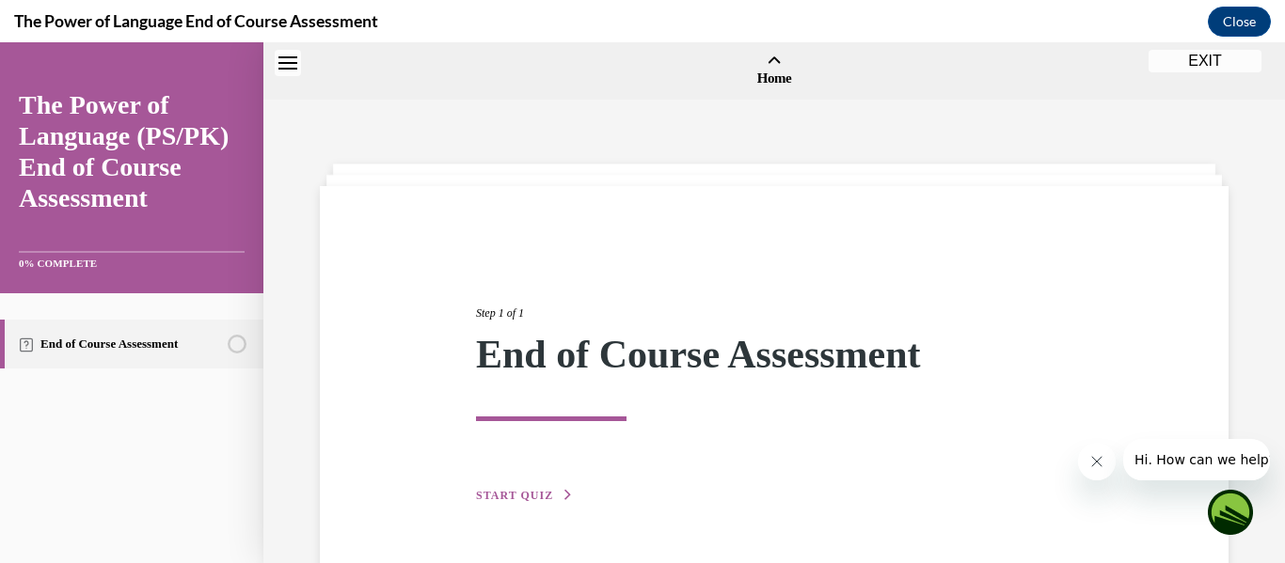
scroll to position [58, 0]
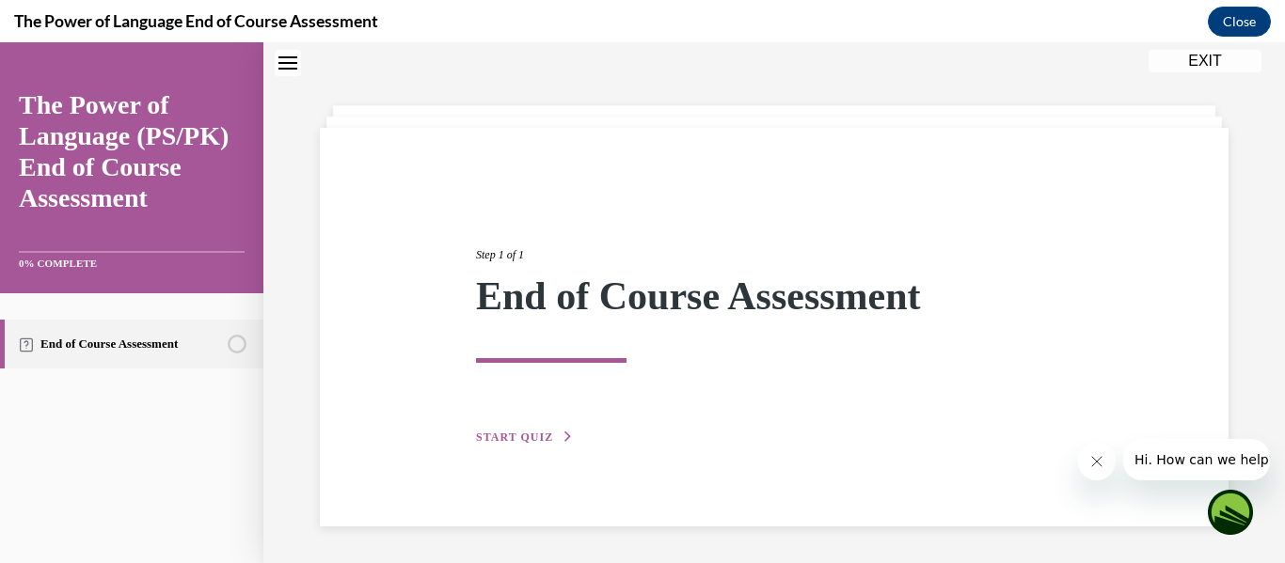
click at [533, 454] on div "Step 1 of 1 End of Course Assessment START QUIZ" at bounding box center [774, 327] width 909 height 399
click at [530, 439] on span "START QUIZ" at bounding box center [514, 437] width 77 height 13
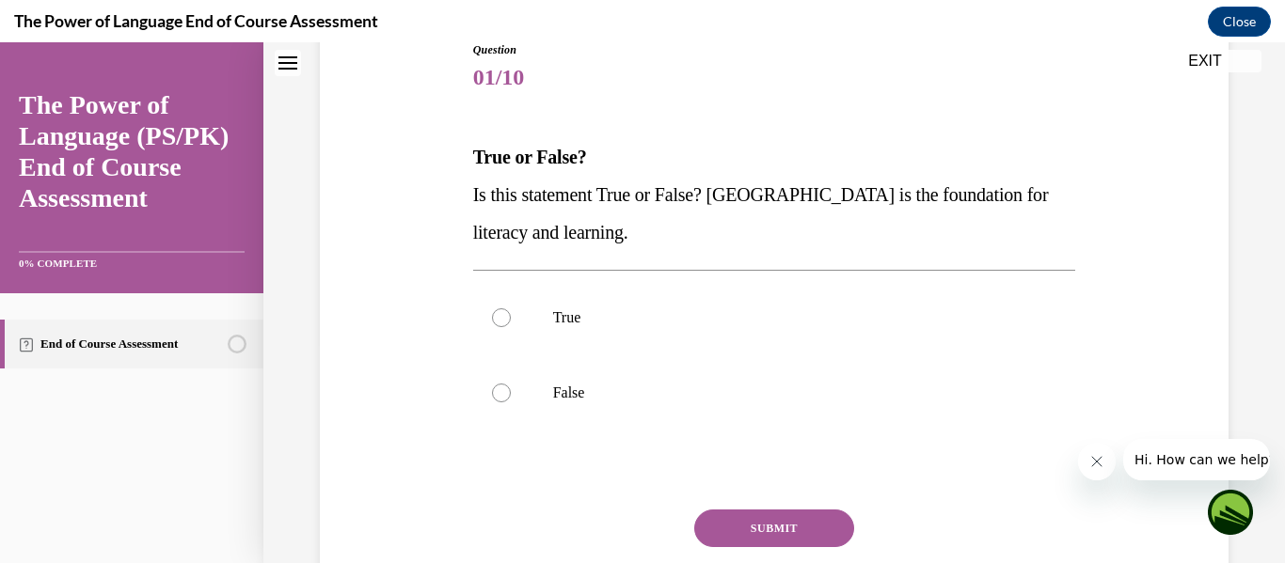
scroll to position [216, 0]
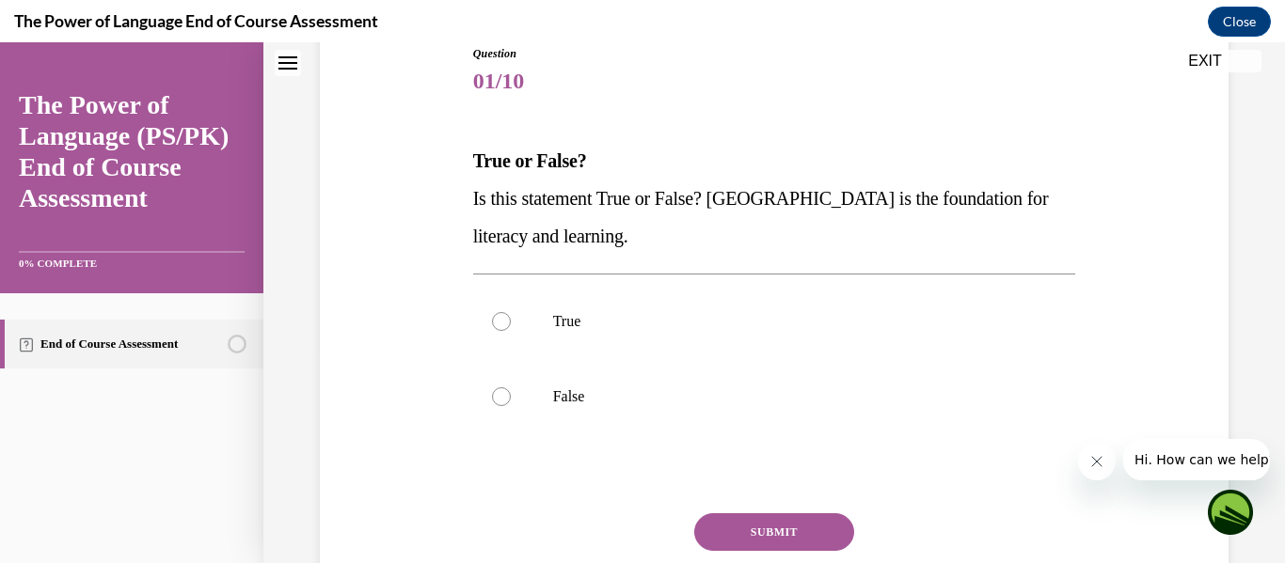
click at [484, 305] on label "True" at bounding box center [774, 321] width 603 height 75
click at [492, 312] on input "True" at bounding box center [501, 321] width 19 height 19
radio input "true"
click at [770, 546] on button "SUBMIT" at bounding box center [774, 533] width 160 height 38
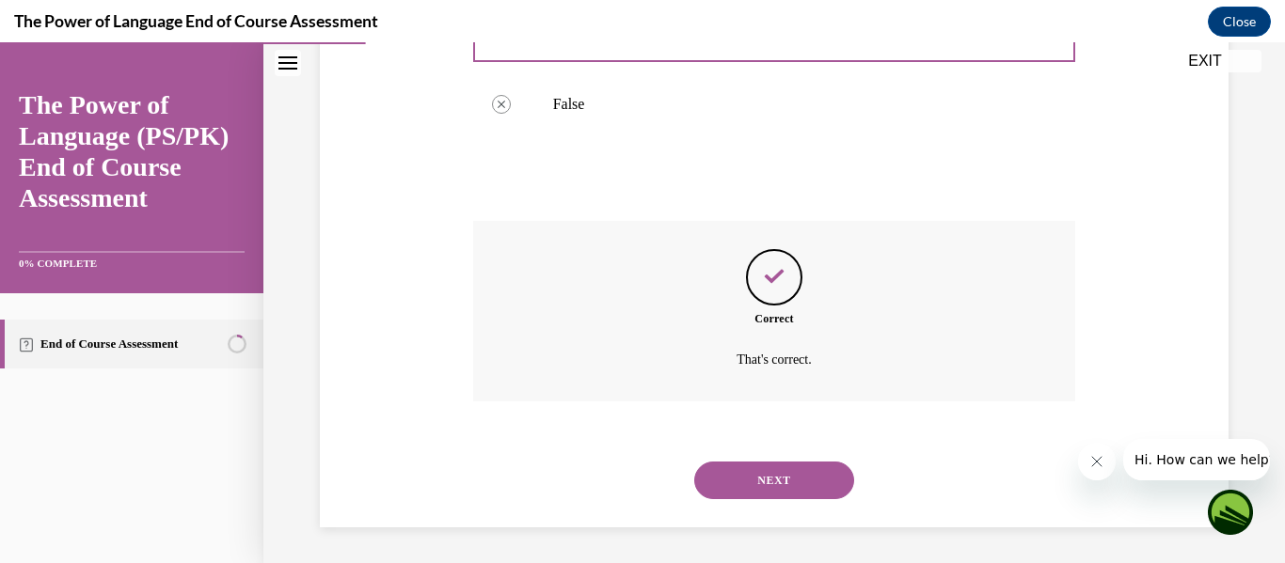
scroll to position [511, 0]
click at [770, 485] on button "NEXT" at bounding box center [774, 479] width 160 height 38
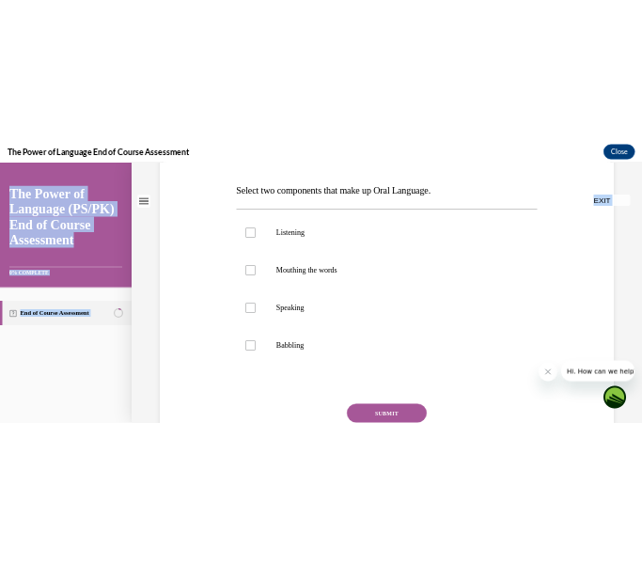
scroll to position [0, 0]
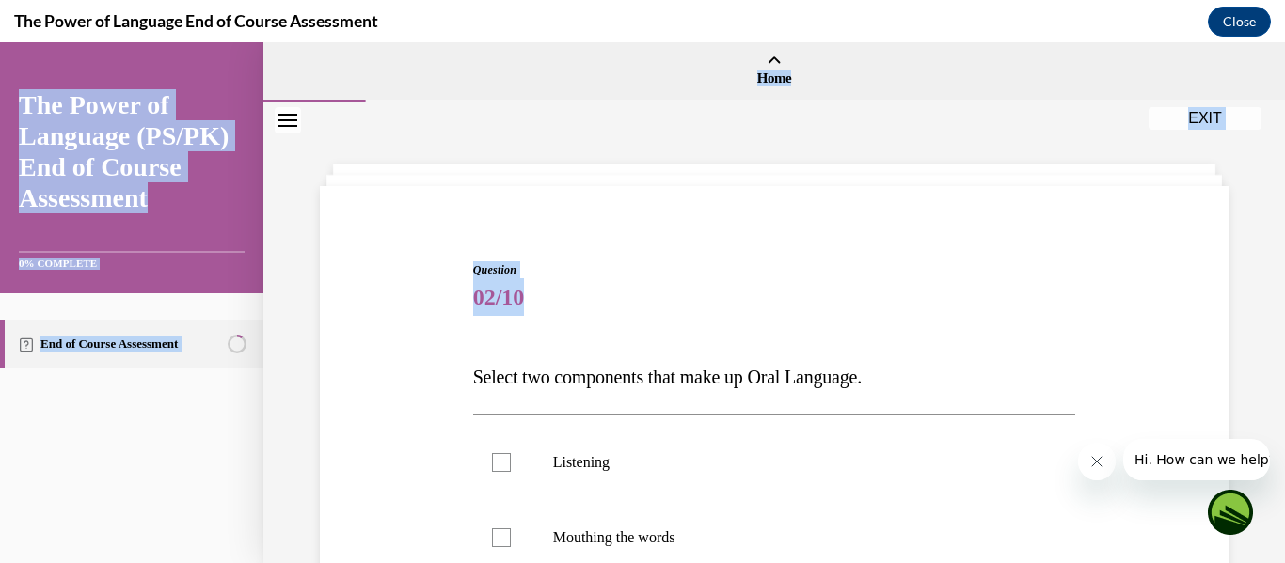
drag, startPoint x: 422, startPoint y: 84, endPoint x: 836, endPoint y: -32, distance: 429.8
click at [836, 42] on html "Correct. Correct answer: True. Your answer: True. That's correct. SKIP TO STEP …" at bounding box center [642, 302] width 1285 height 521
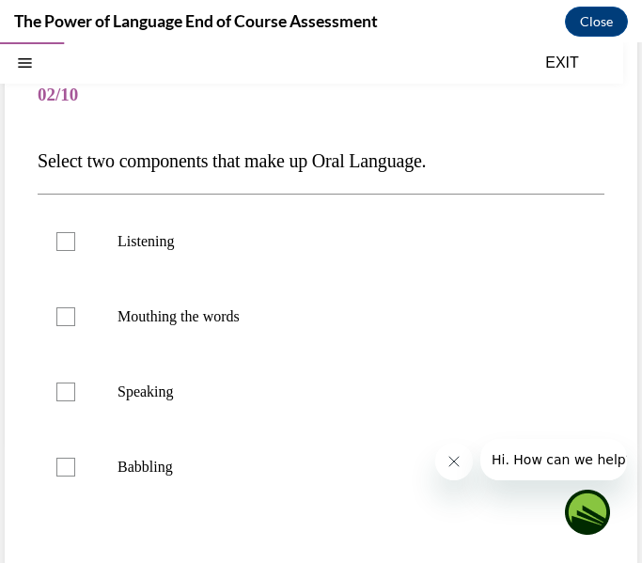
scroll to position [156, 0]
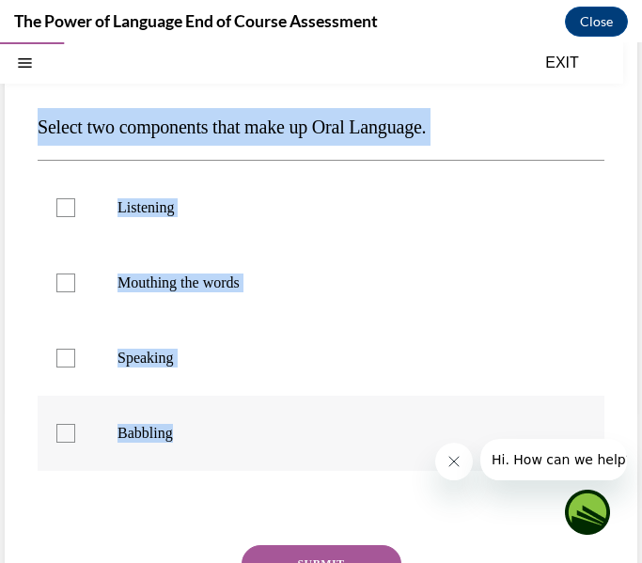
drag, startPoint x: 25, startPoint y: 116, endPoint x: 590, endPoint y: 414, distance: 638.3
click at [590, 414] on div "Question 02/10 Select two components that make up Oral Language. Listening Mout…" at bounding box center [321, 348] width 633 height 721
copy div "Select two components that make up Oral Language. Listening Mouthing the words …"
click at [180, 207] on p "Listening" at bounding box center [338, 207] width 440 height 19
click at [75, 207] on input "Listening" at bounding box center [65, 207] width 19 height 19
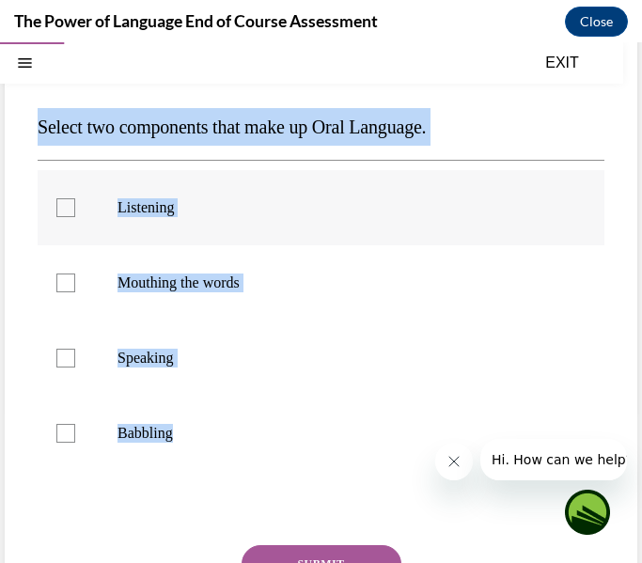
checkbox input "true"
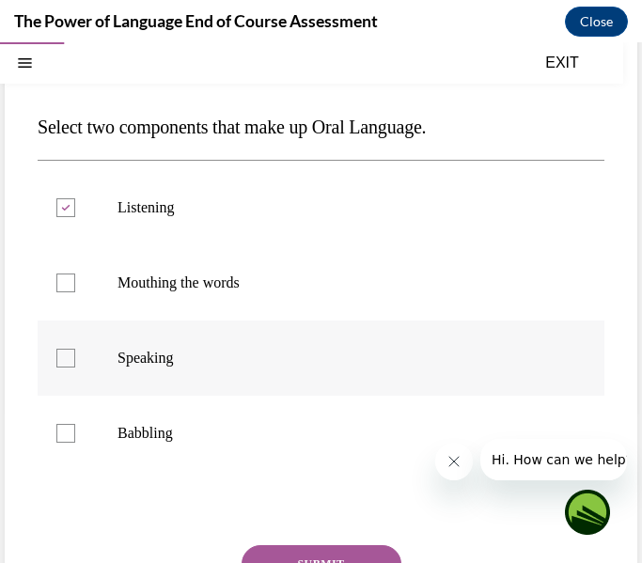
click at [165, 334] on label "Speaking" at bounding box center [321, 358] width 567 height 75
click at [75, 349] on input "Speaking" at bounding box center [65, 358] width 19 height 19
checkbox input "true"
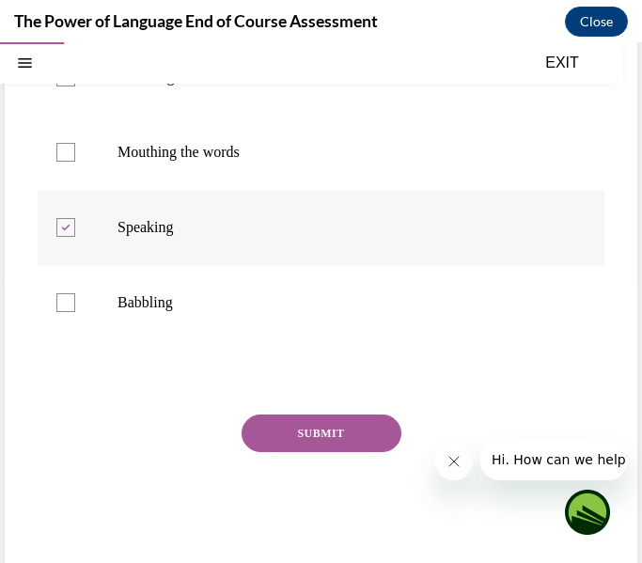
scroll to position [288, 0]
click at [270, 424] on button "SUBMIT" at bounding box center [322, 433] width 160 height 38
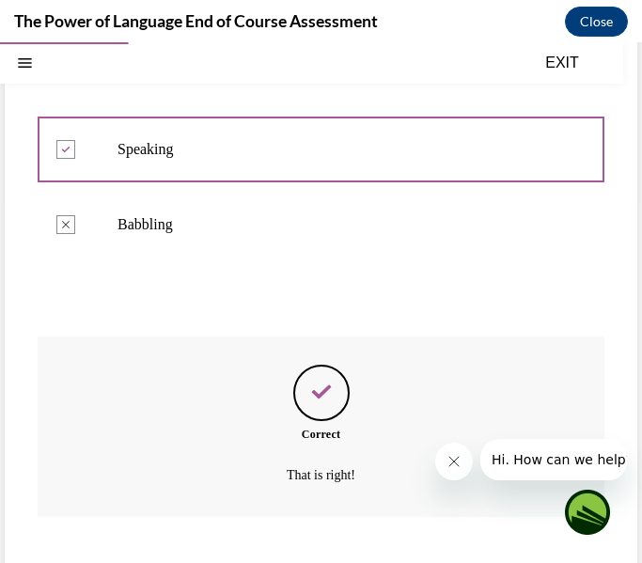
scroll to position [456, 0]
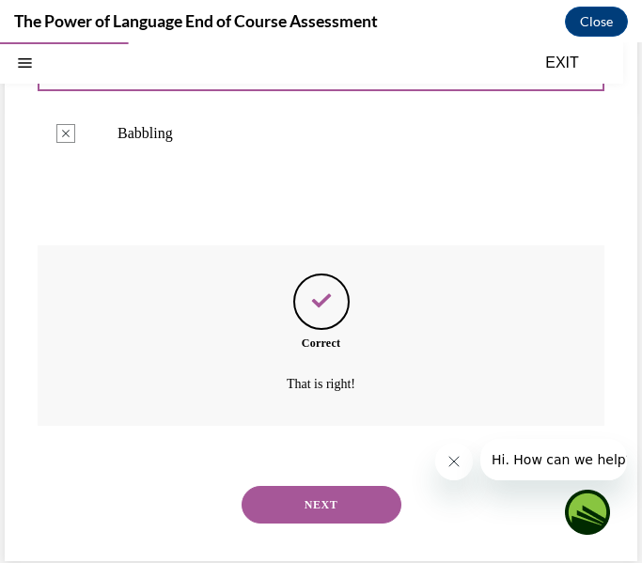
click at [302, 500] on button "NEXT" at bounding box center [322, 505] width 160 height 38
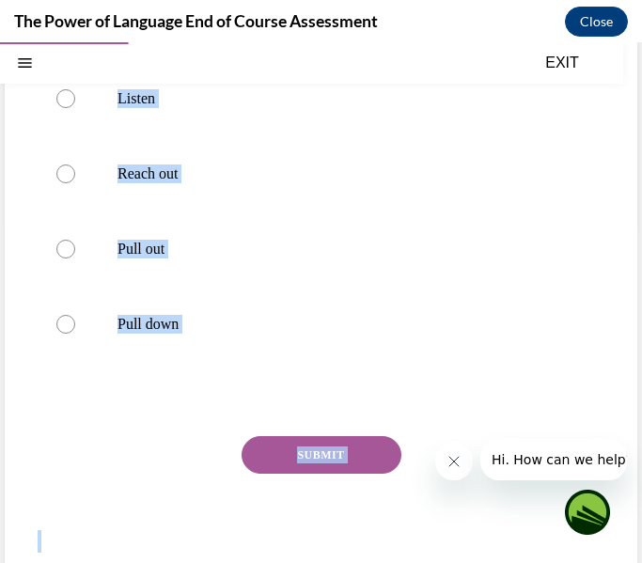
scroll to position [387, 0]
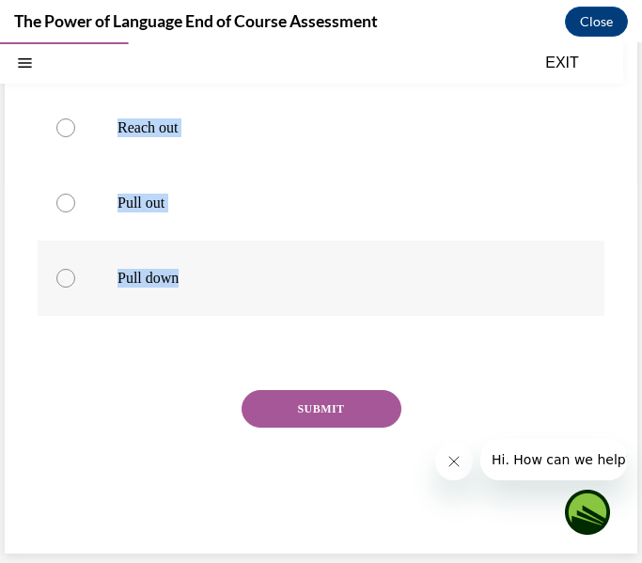
drag, startPoint x: 31, startPoint y: 279, endPoint x: 513, endPoint y: 315, distance: 482.9
click at [513, 315] on div "Question 03/10 When we Push-In language we use rich vocabulary and sentences. T…" at bounding box center [321, 155] width 633 height 797
copy div "When we Push-In language we use rich vocabulary and sentences. Then we ________…"
click at [326, 192] on label "Pull out" at bounding box center [321, 203] width 567 height 75
click at [75, 194] on input "Pull out" at bounding box center [65, 203] width 19 height 19
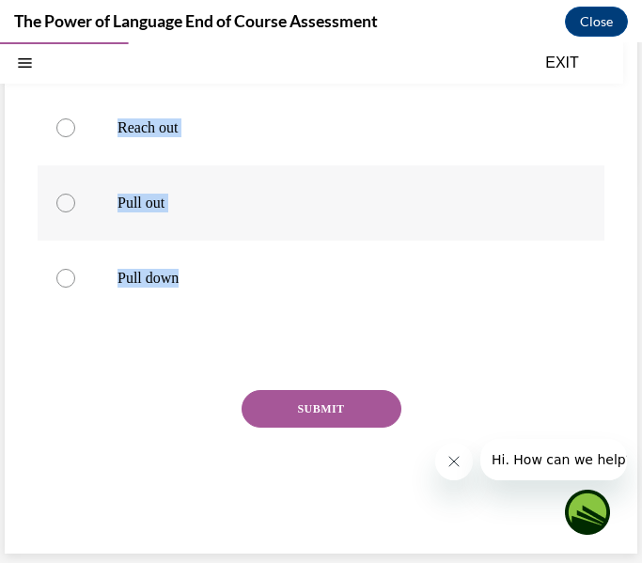
radio input "true"
click at [330, 399] on button "SUBMIT" at bounding box center [322, 409] width 160 height 38
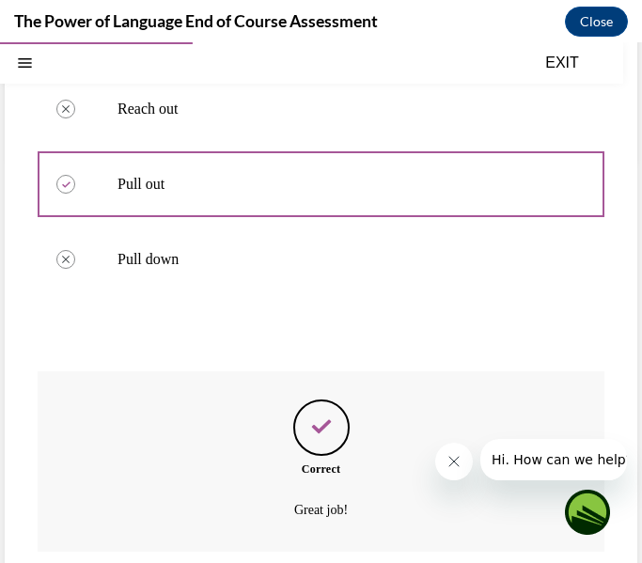
scroll to position [539, 0]
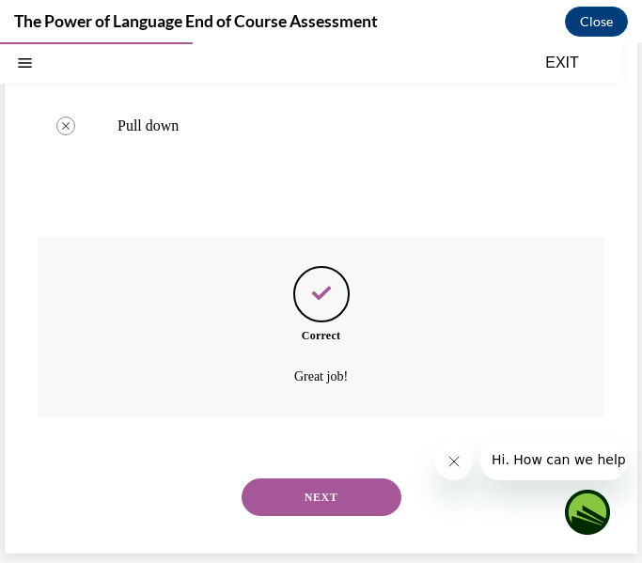
click at [372, 503] on button "NEXT" at bounding box center [322, 498] width 160 height 38
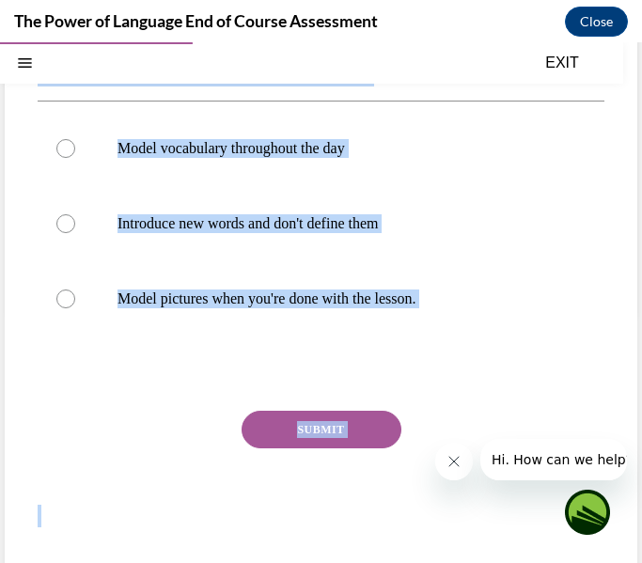
scroll to position [273, 0]
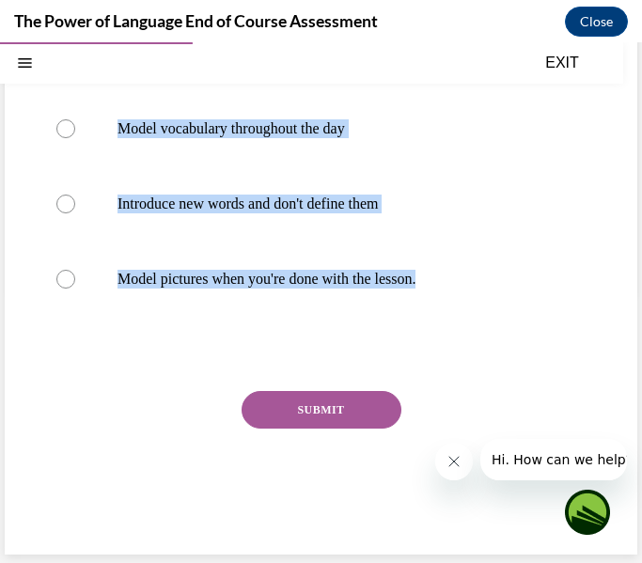
drag, startPoint x: 28, startPoint y: 274, endPoint x: 453, endPoint y: 331, distance: 429.0
click at [453, 331] on div "Question 04/10 In addition to providing the definition of vocabulary words, wha…" at bounding box center [321, 213] width 633 height 684
copy div "In addition to providing the definition of vocabulary words, what is another st…"
click at [302, 137] on p "Model vocabulary throughout the day" at bounding box center [338, 128] width 440 height 19
click at [75, 137] on input "Model vocabulary throughout the day" at bounding box center [65, 128] width 19 height 19
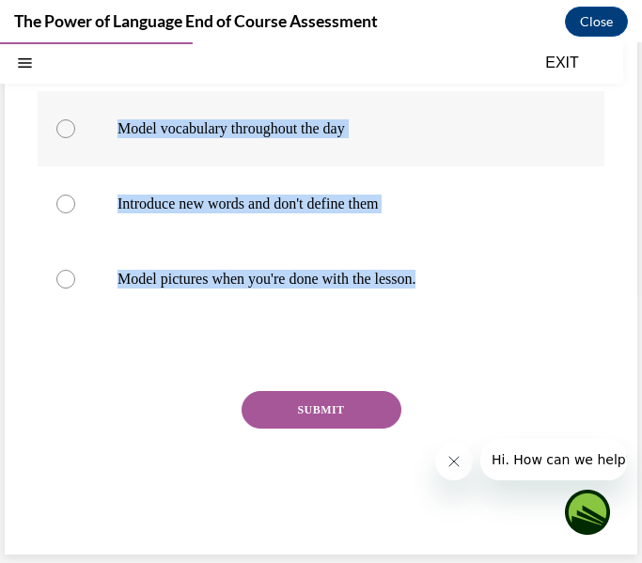
radio input "true"
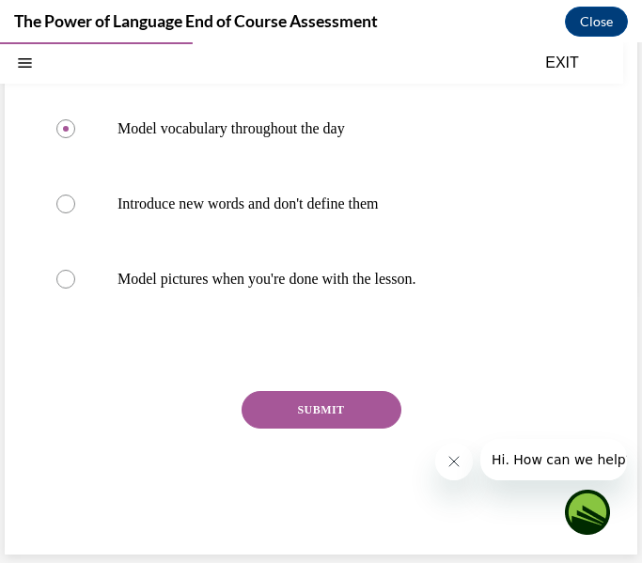
click at [317, 392] on button "SUBMIT" at bounding box center [322, 410] width 160 height 38
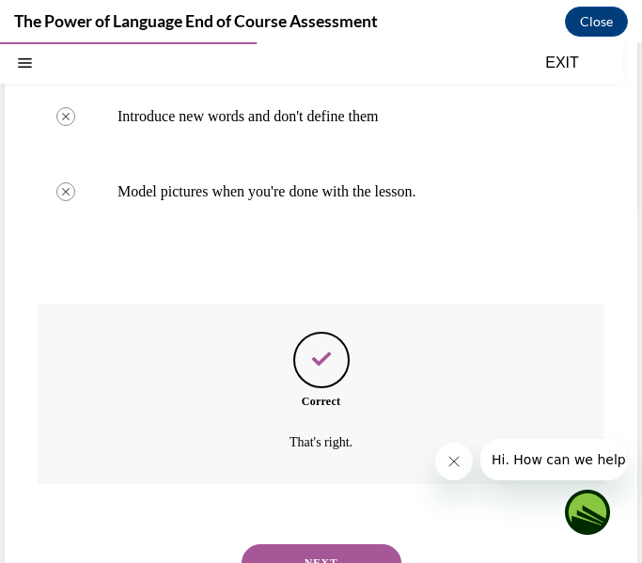
scroll to position [426, 0]
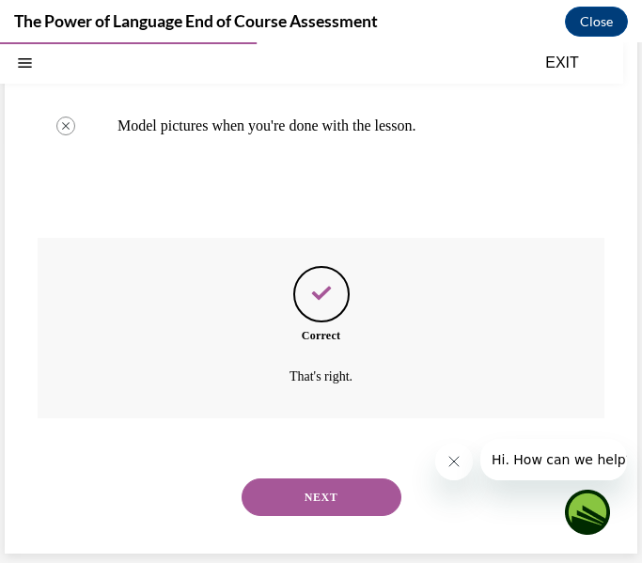
click at [323, 498] on button "NEXT" at bounding box center [322, 498] width 160 height 38
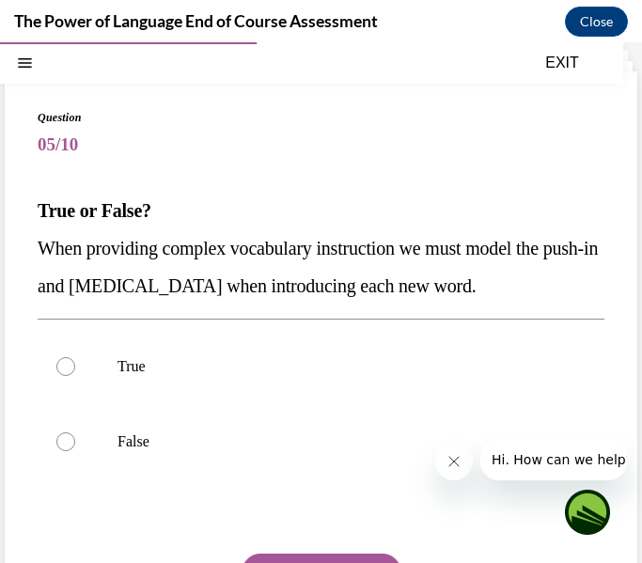
scroll to position [86, 0]
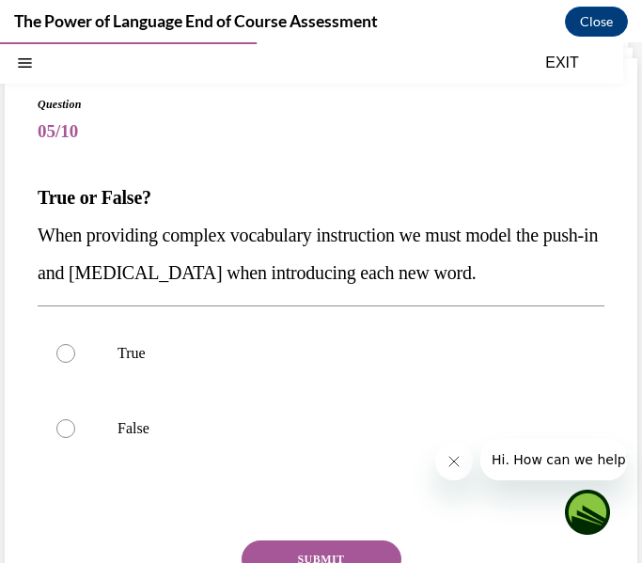
drag, startPoint x: 27, startPoint y: 194, endPoint x: 549, endPoint y: 274, distance: 528.2
click at [549, 274] on div "Question 05/10 True or False? When providing complex vocabulary instruction we …" at bounding box center [321, 381] width 633 height 646
copy div "True or False? When providing complex vocabulary instruction we must model the …"
click at [446, 420] on p "False" at bounding box center [338, 429] width 440 height 19
click at [75, 420] on input "False" at bounding box center [65, 429] width 19 height 19
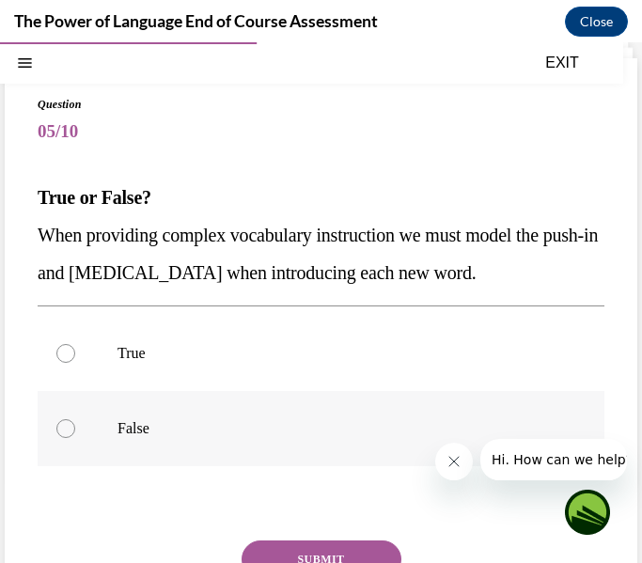
radio input "true"
click at [313, 547] on button "SUBMIT" at bounding box center [322, 560] width 160 height 38
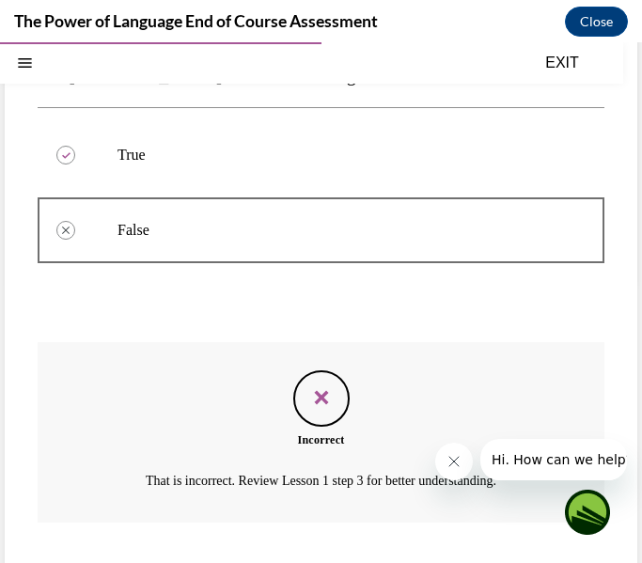
scroll to position [388, 0]
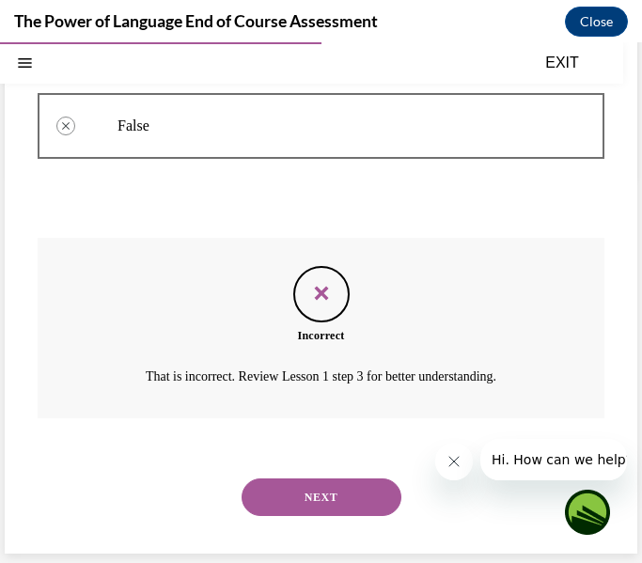
click at [318, 511] on button "NEXT" at bounding box center [322, 498] width 160 height 38
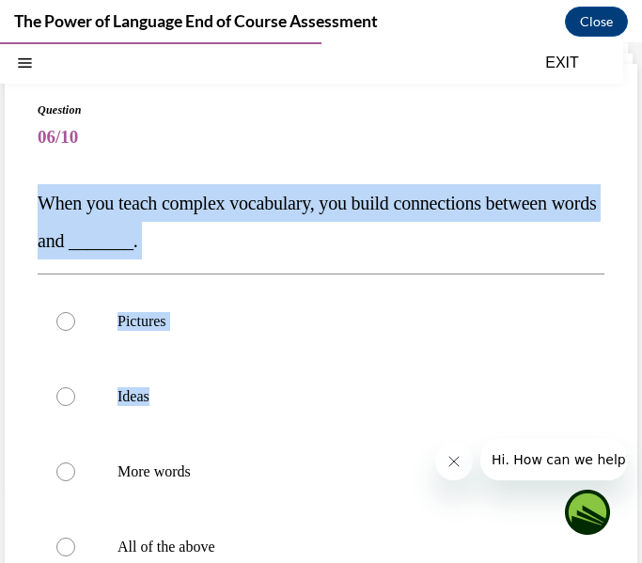
scroll to position [349, 0]
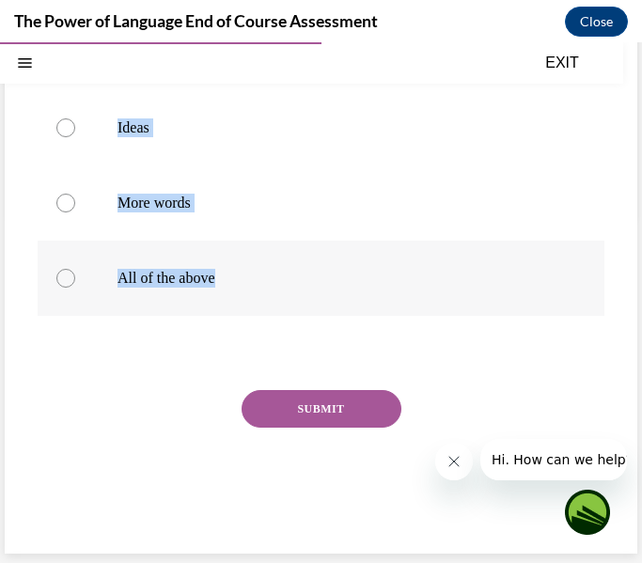
drag, startPoint x: 14, startPoint y: 207, endPoint x: 270, endPoint y: 262, distance: 261.6
click at [270, 262] on div "Question 06/10 When you teach complex vocabulary, you build connections between…" at bounding box center [321, 174] width 633 height 759
copy div "When you teach complex vocabulary, you build connections between words and ____…"
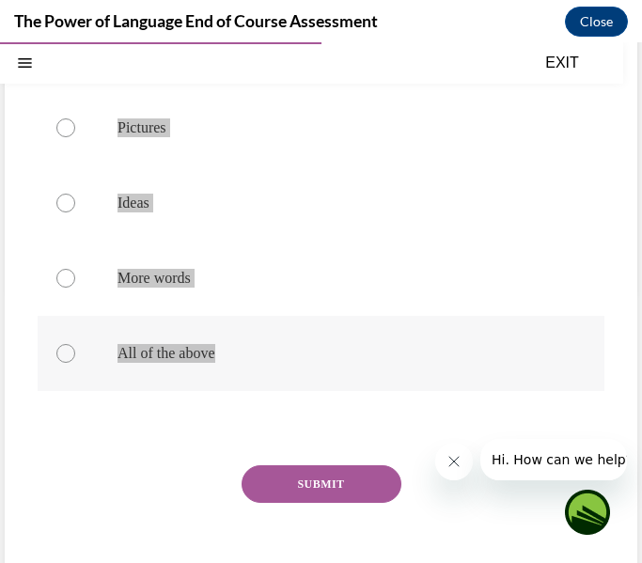
scroll to position [325, 0]
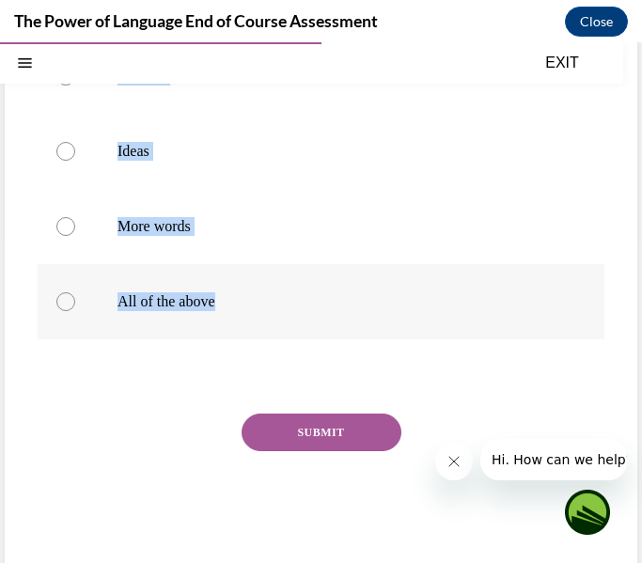
click at [114, 304] on label "All of the above" at bounding box center [321, 301] width 567 height 75
click at [75, 304] on input "All of the above" at bounding box center [65, 302] width 19 height 19
radio input "true"
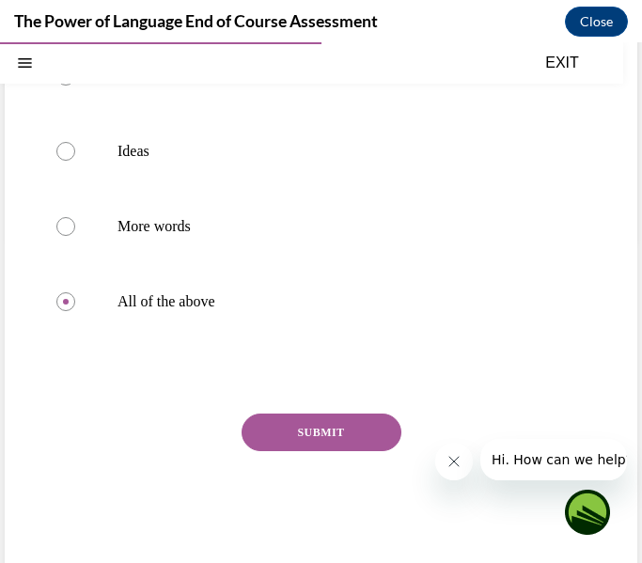
click at [334, 428] on button "SUBMIT" at bounding box center [322, 433] width 160 height 38
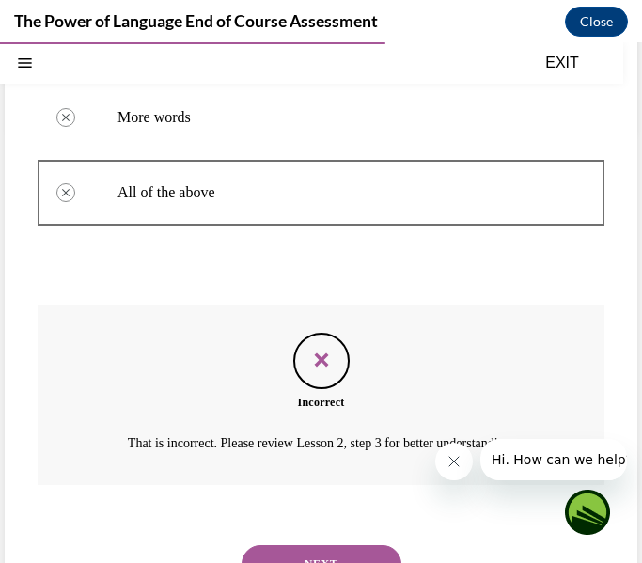
scroll to position [501, 0]
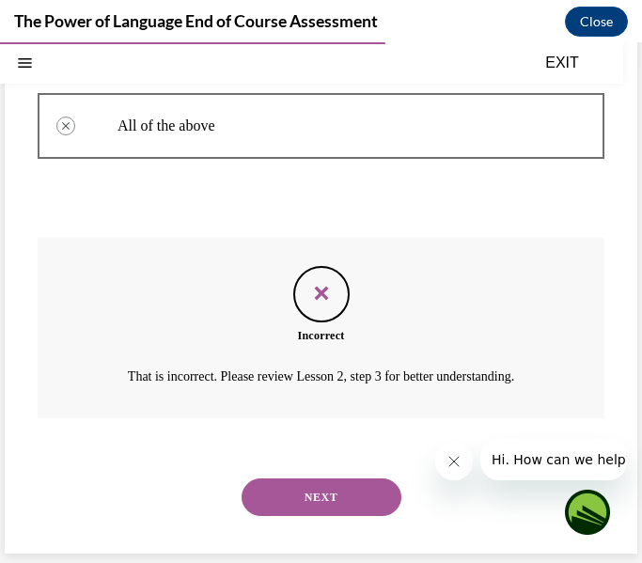
click at [325, 493] on button "NEXT" at bounding box center [322, 498] width 160 height 38
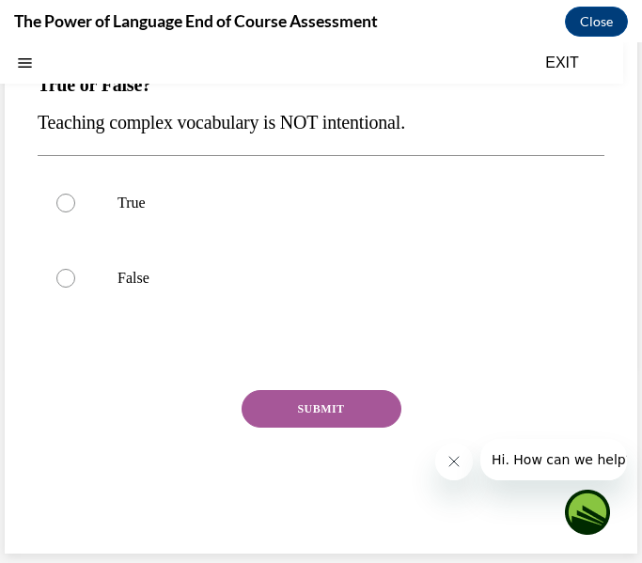
scroll to position [0, 0]
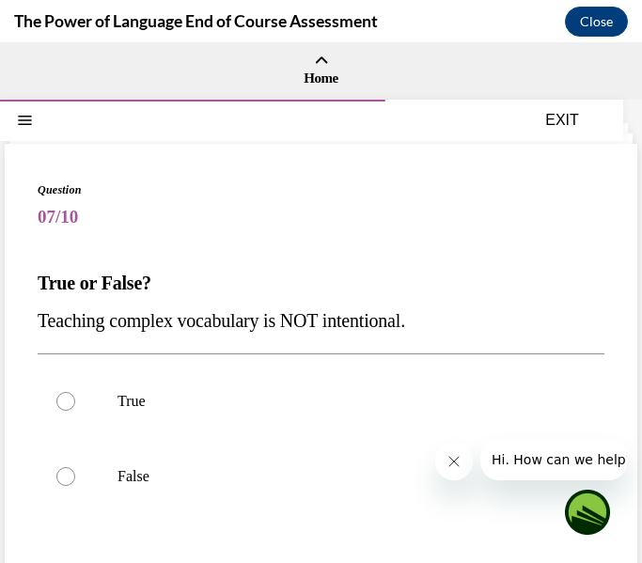
drag, startPoint x: 34, startPoint y: 279, endPoint x: 574, endPoint y: 332, distance: 542.5
click at [574, 332] on div "Question 07/10 True or False? Teaching complex vocabulary is NOT intentional. T…" at bounding box center [321, 448] width 633 height 609
copy div "True or False? Teaching complex vocabulary is NOT intentional."
click at [173, 456] on label "False" at bounding box center [321, 476] width 567 height 75
click at [75, 468] on input "False" at bounding box center [65, 477] width 19 height 19
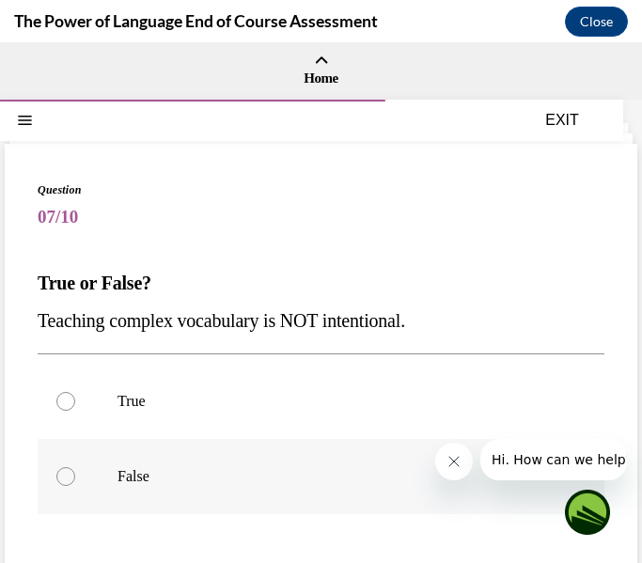
radio input "true"
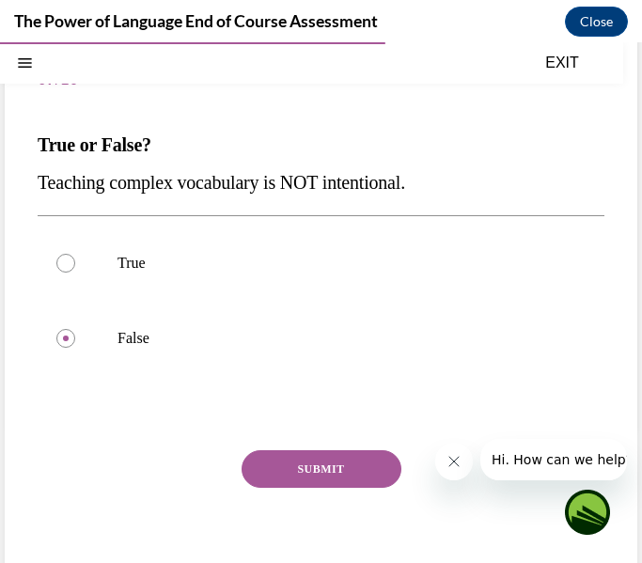
scroll to position [190, 0]
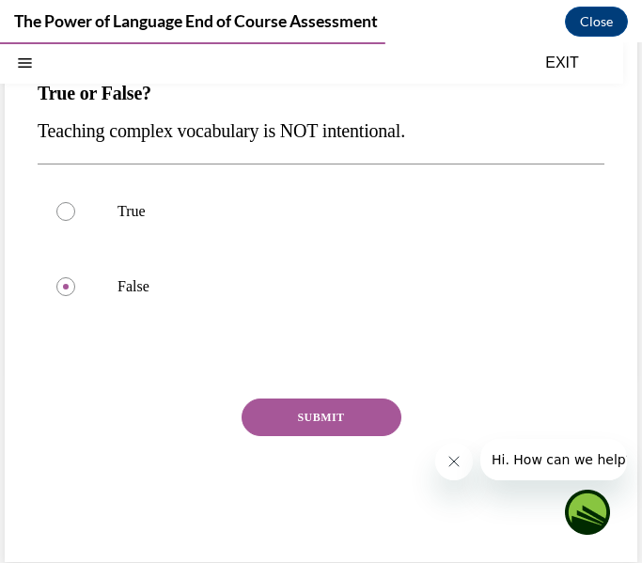
click at [320, 419] on button "SUBMIT" at bounding box center [322, 418] width 160 height 38
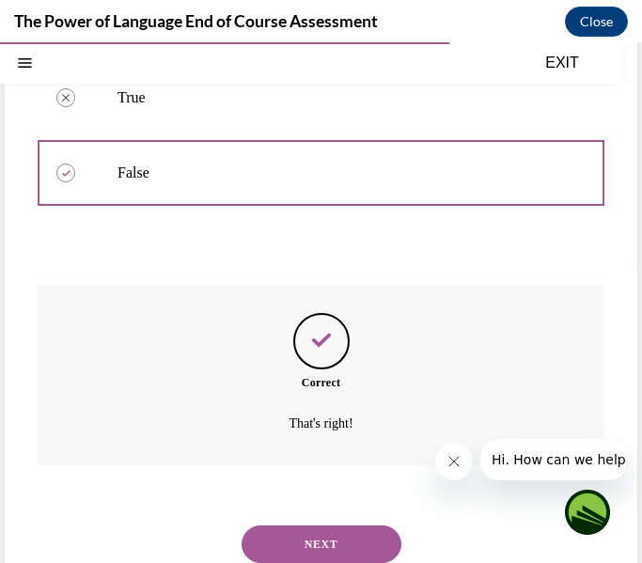
scroll to position [351, 0]
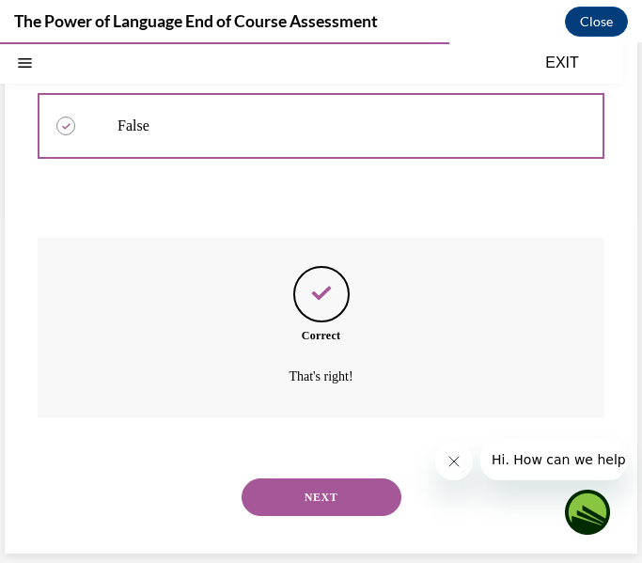
click at [325, 515] on button "NEXT" at bounding box center [322, 498] width 160 height 38
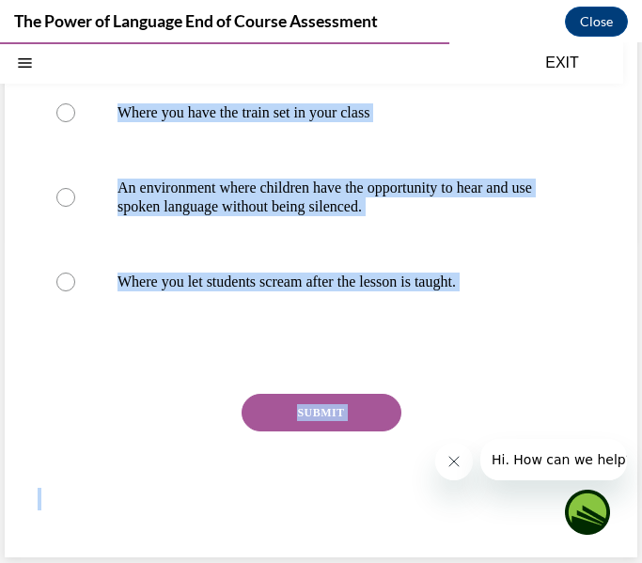
scroll to position [330, 0]
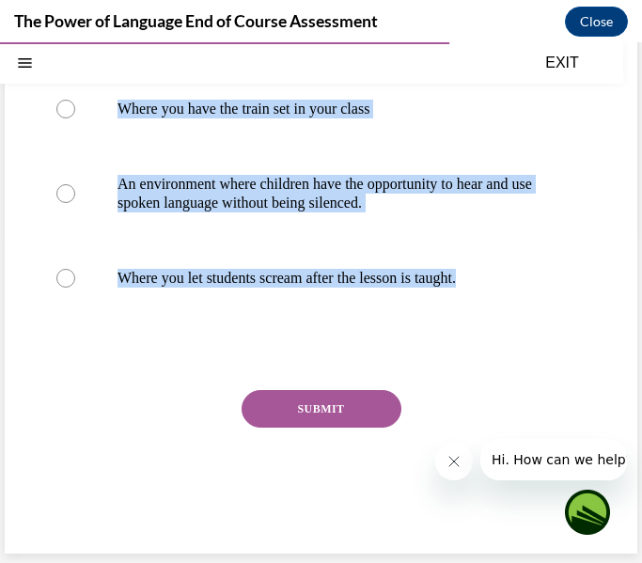
drag, startPoint x: 39, startPoint y: 277, endPoint x: 493, endPoint y: 337, distance: 458.3
click at [493, 337] on div "Question 08/10 What is a ' No Shhh Zone ' ? Where you say shhh and keep everyon…" at bounding box center [321, 197] width 567 height 693
copy div "What is a ' No Shhh Zone ' ? Where you say shhh and keep everyone quiet Where y…"
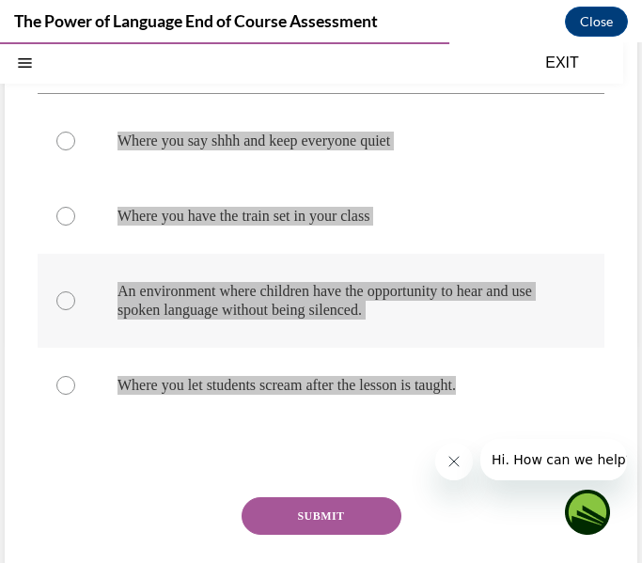
scroll to position [225, 0]
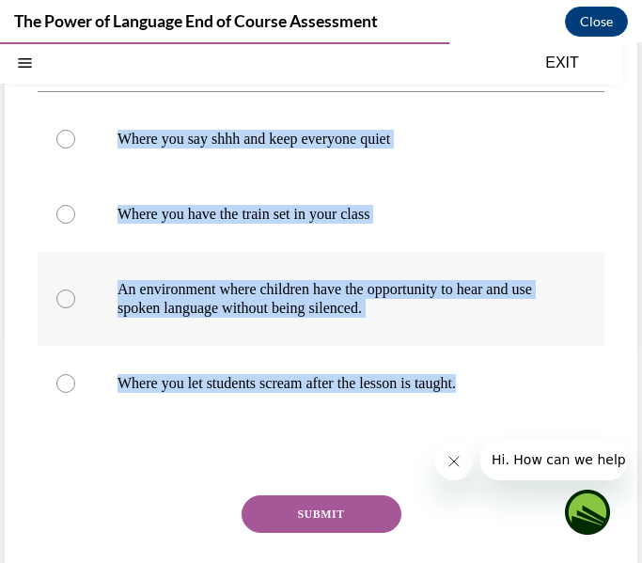
click at [321, 329] on label "An environment where children have the opportunity to hear and use spoken langu…" at bounding box center [321, 299] width 567 height 94
click at [75, 309] on input "An environment where children have the opportunity to hear and use spoken langu…" at bounding box center [65, 299] width 19 height 19
radio input "true"
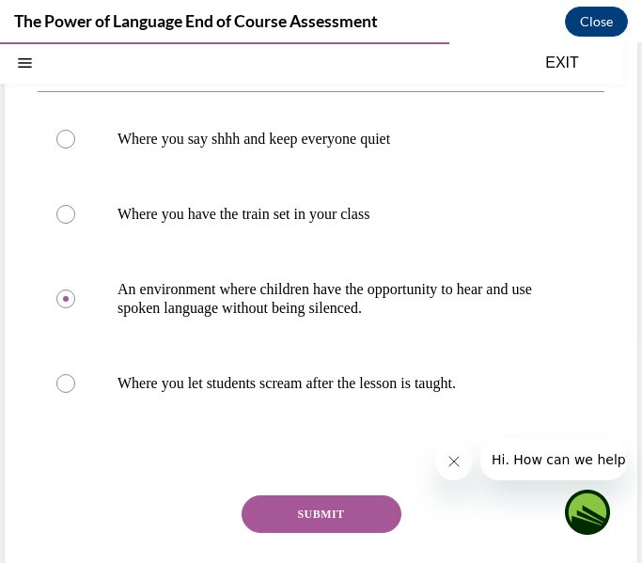
click at [315, 498] on button "SUBMIT" at bounding box center [322, 515] width 160 height 38
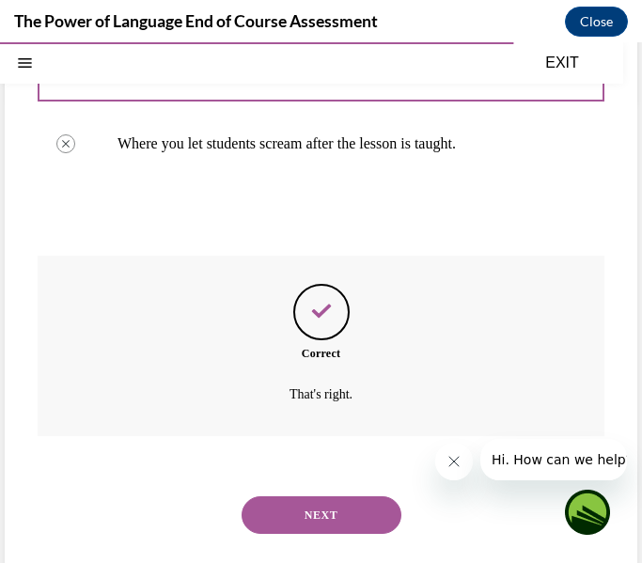
scroll to position [483, 0]
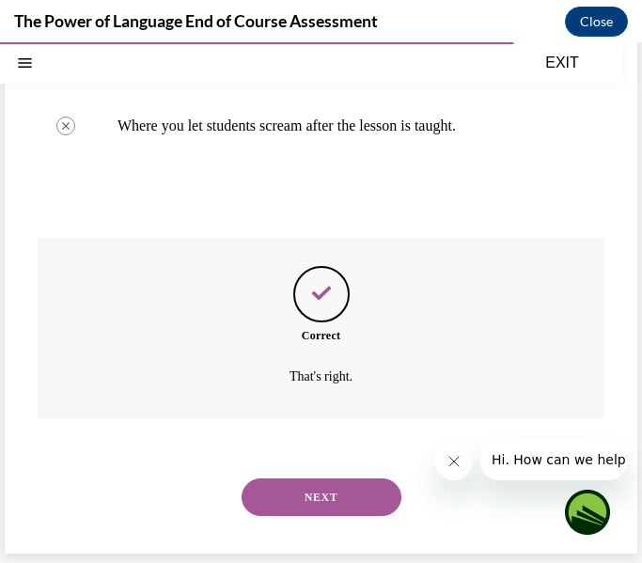
click at [320, 499] on button "NEXT" at bounding box center [322, 498] width 160 height 38
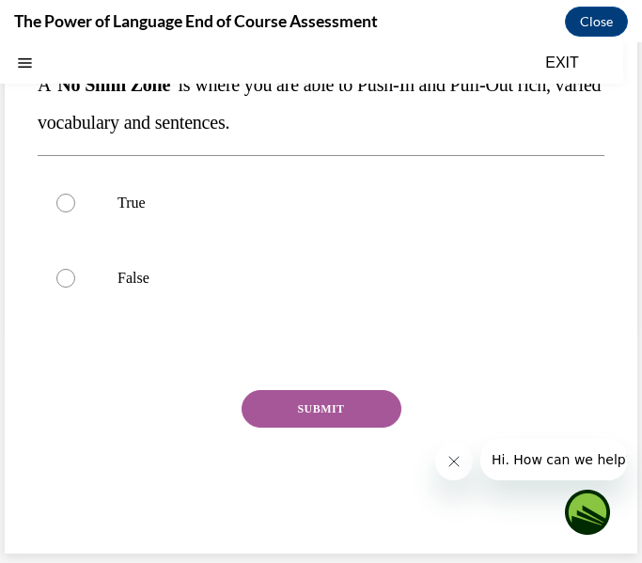
scroll to position [0, 0]
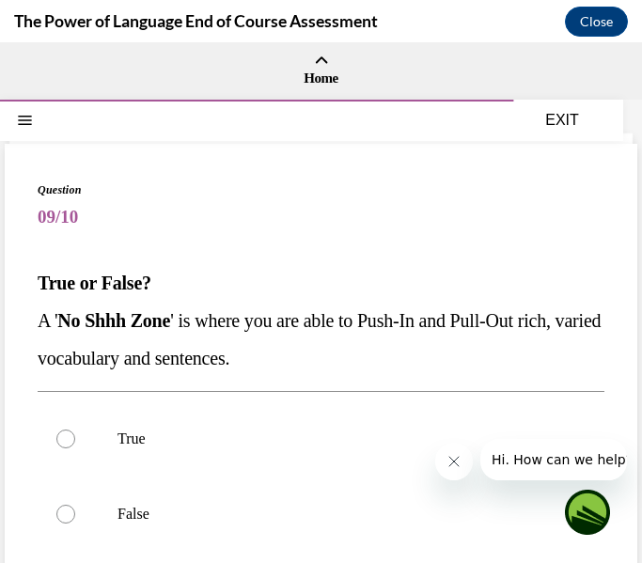
drag, startPoint x: 27, startPoint y: 280, endPoint x: 385, endPoint y: 370, distance: 368.5
click at [385, 370] on div "Question 09/10 True or False? A ' No Shhh Zone ' is where you are able to Push-…" at bounding box center [321, 467] width 633 height 646
copy div "True or False? A ' No Shhh Zone ' is where you are able to Push-In and Pull-Out…"
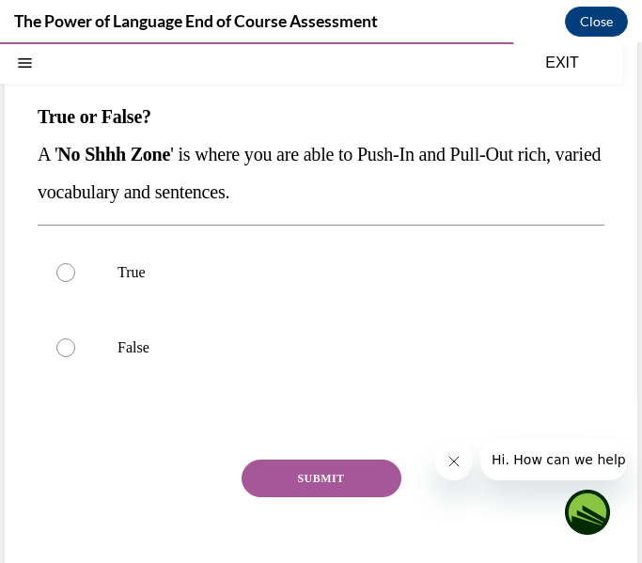
scroll to position [175, 0]
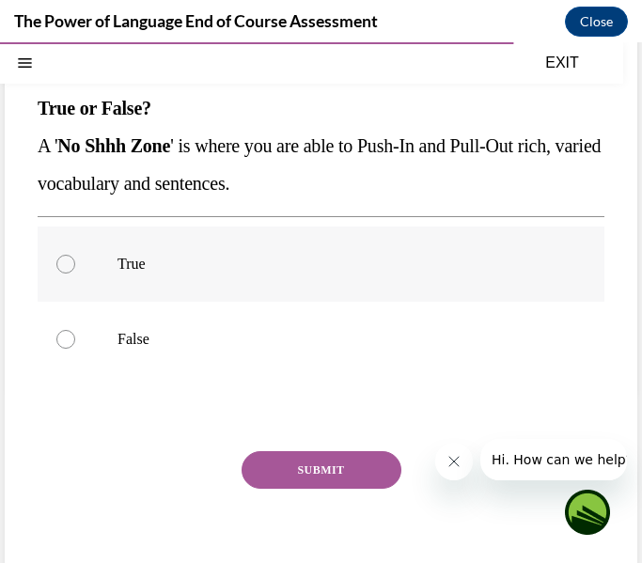
click at [313, 255] on p "True" at bounding box center [338, 264] width 440 height 19
click at [75, 255] on input "True" at bounding box center [65, 264] width 19 height 19
radio input "true"
click at [325, 469] on button "SUBMIT" at bounding box center [322, 471] width 160 height 38
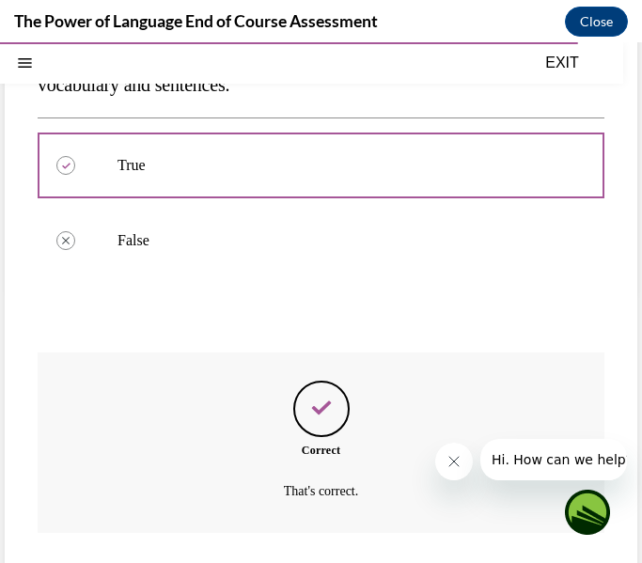
scroll to position [388, 0]
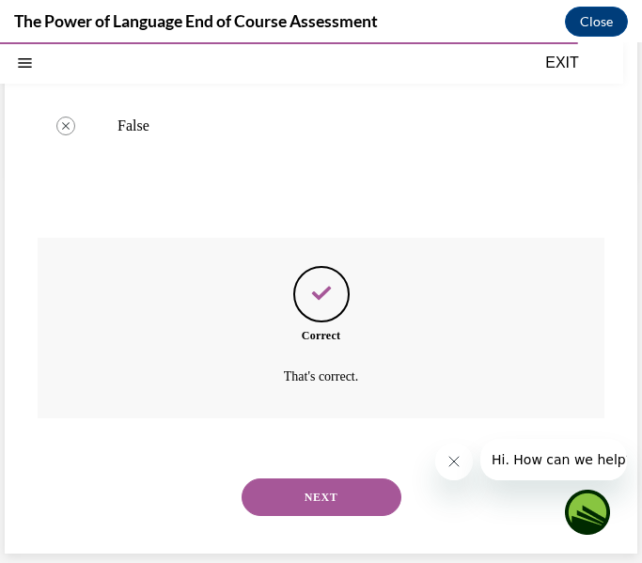
click at [317, 488] on button "NEXT" at bounding box center [322, 498] width 160 height 38
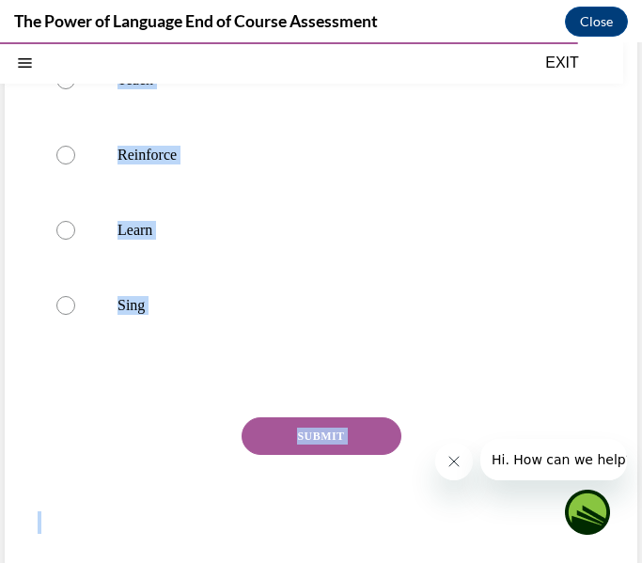
scroll to position [349, 0]
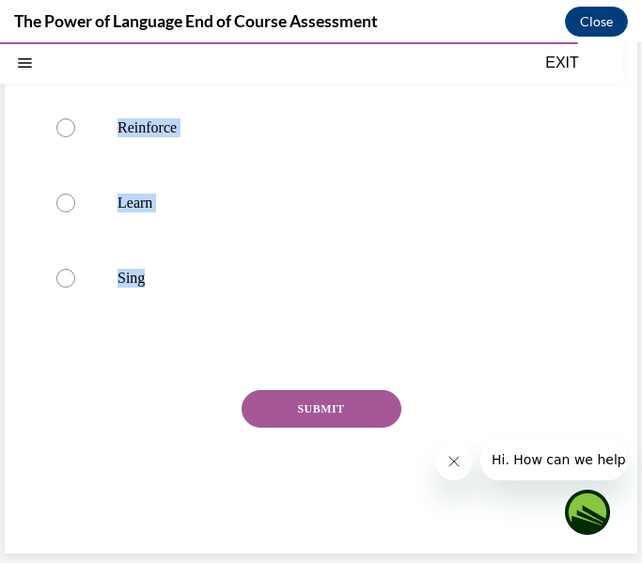
drag, startPoint x: 6, startPoint y: 283, endPoint x: 410, endPoint y: 352, distance: 410.3
click at [410, 352] on div "Question 10/10 The ' No Shhh Zone ' is where you model and _______ vocabulary t…" at bounding box center [321, 174] width 633 height 759
copy div "The ' No Shhh Zone ' is where you model and _______ vocabulary throughout the d…"
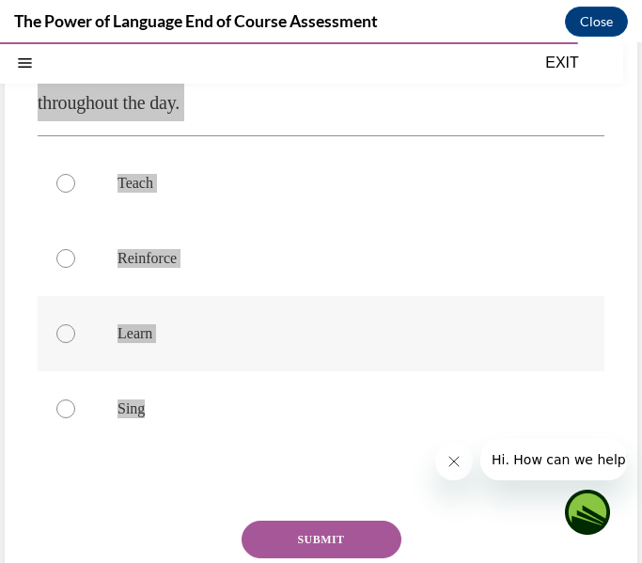
scroll to position [208, 0]
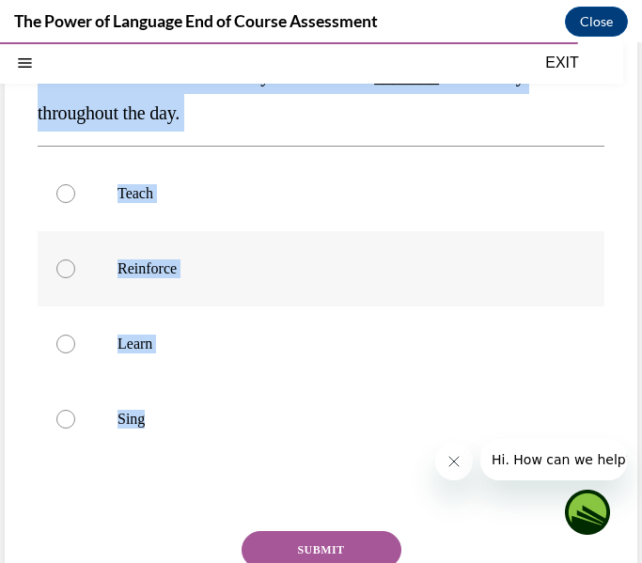
click at [247, 268] on p "Reinforce" at bounding box center [338, 269] width 440 height 19
click at [75, 268] on input "Reinforce" at bounding box center [65, 269] width 19 height 19
radio input "true"
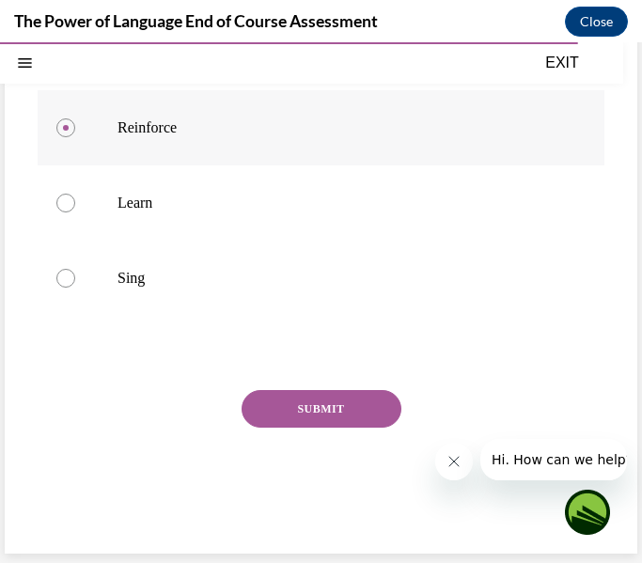
scroll to position [343, 0]
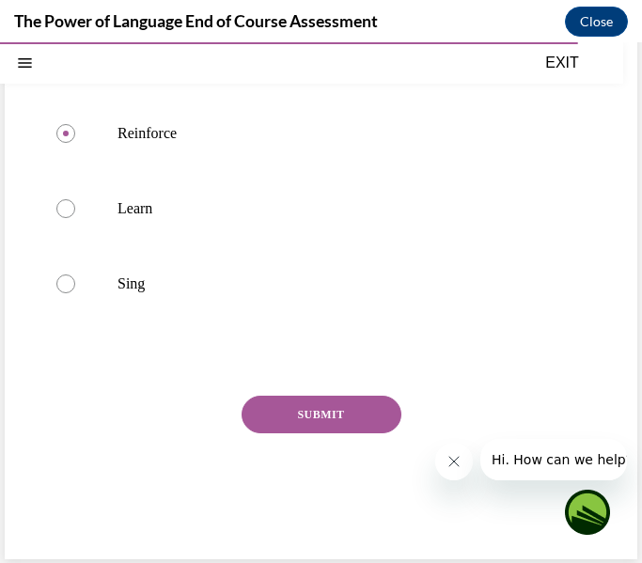
click at [311, 414] on button "SUBMIT" at bounding box center [322, 415] width 160 height 38
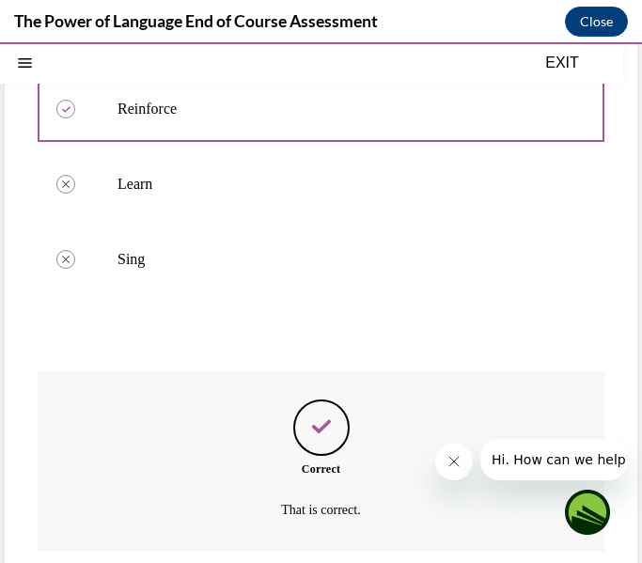
scroll to position [501, 0]
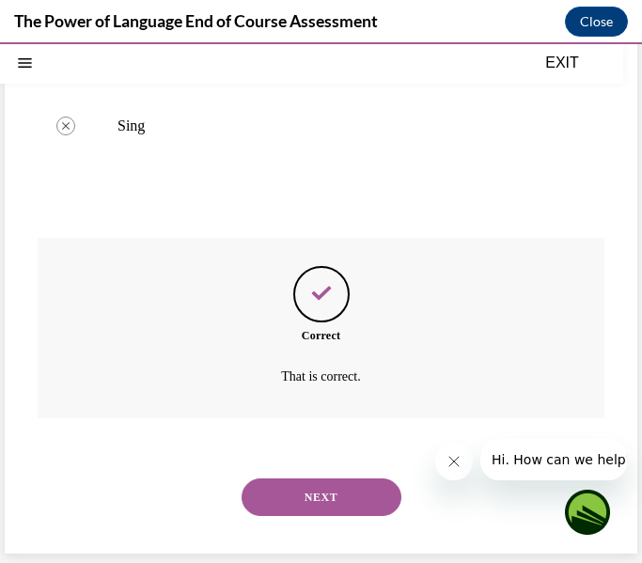
click at [308, 493] on button "NEXT" at bounding box center [322, 498] width 160 height 38
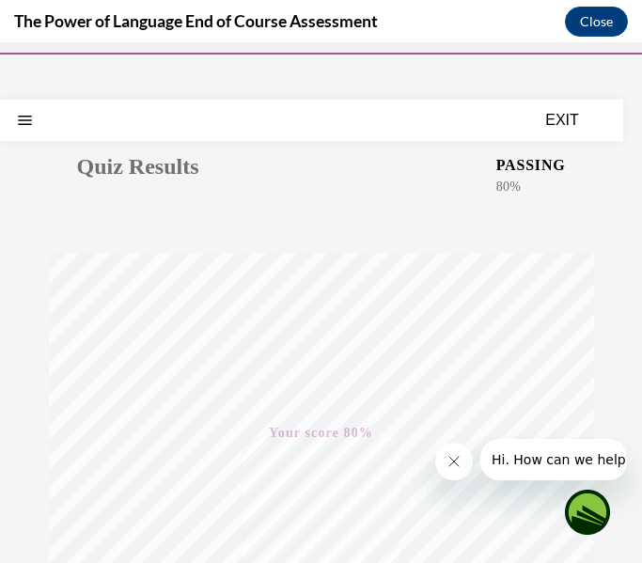
scroll to position [0, 0]
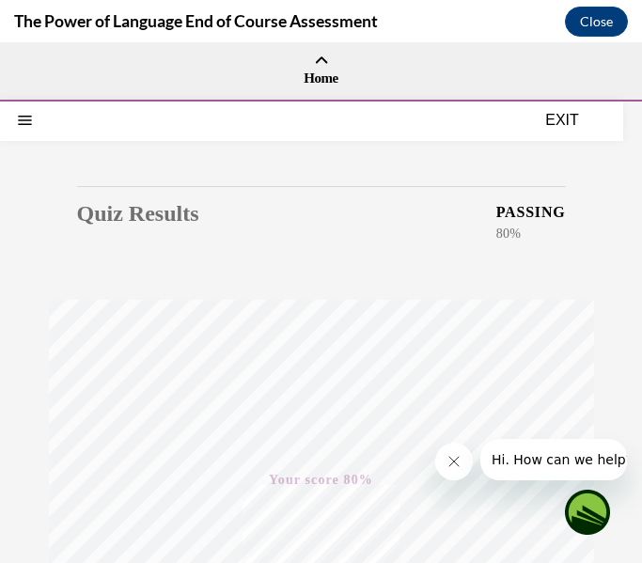
click at [576, 130] on button "EXIT" at bounding box center [562, 120] width 113 height 23
